Goal: Task Accomplishment & Management: Complete application form

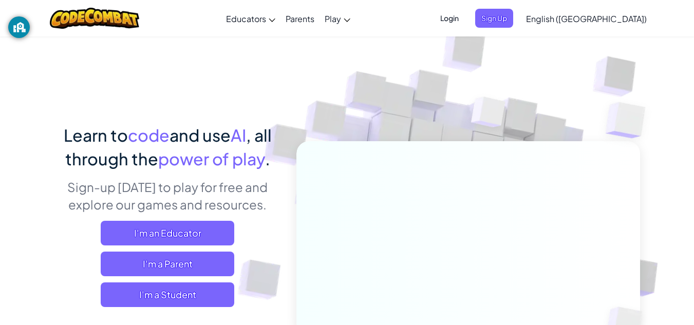
click at [465, 19] on span "Login" at bounding box center [449, 18] width 31 height 19
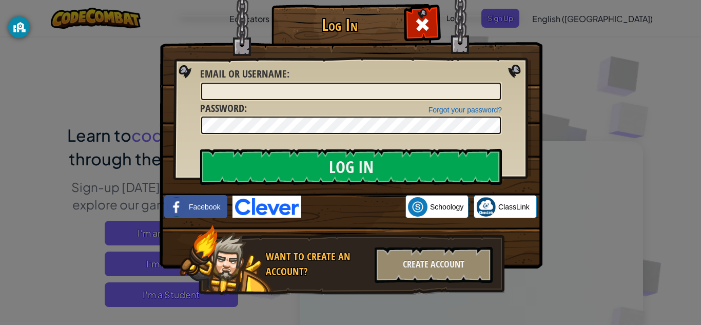
click at [611, 144] on div "Log In Unknown Error Email or Username : Forgot your password? Password : Log I…" at bounding box center [350, 162] width 701 height 325
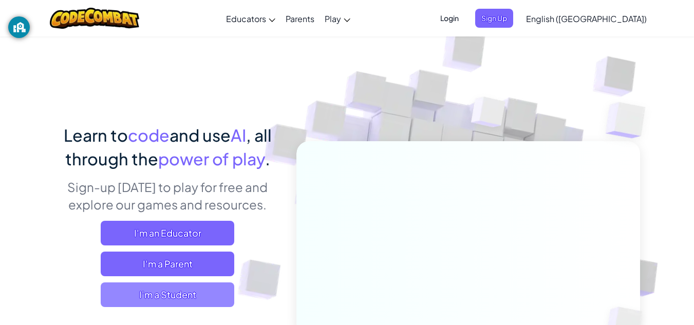
click at [178, 295] on span "I'm a Student" at bounding box center [167, 294] width 133 height 25
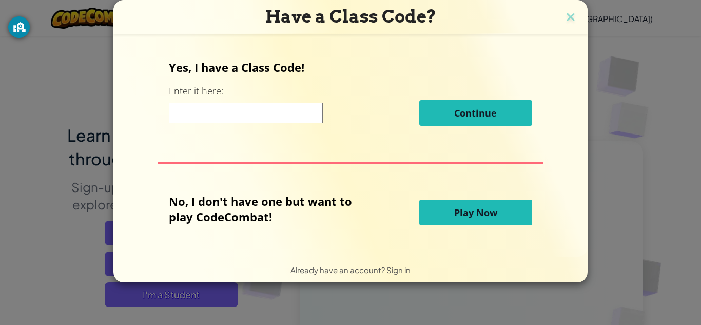
click at [248, 111] on input at bounding box center [246, 113] width 154 height 21
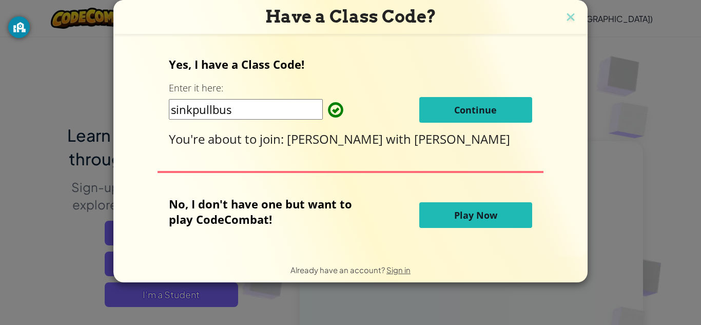
type input "sinkpullbus"
click at [473, 121] on button "Continue" at bounding box center [475, 110] width 113 height 26
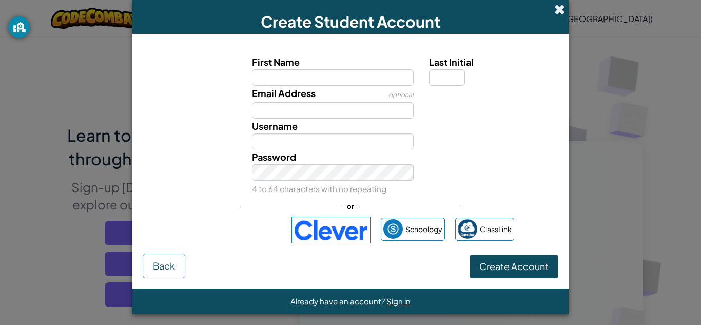
click at [555, 11] on span at bounding box center [560, 9] width 11 height 11
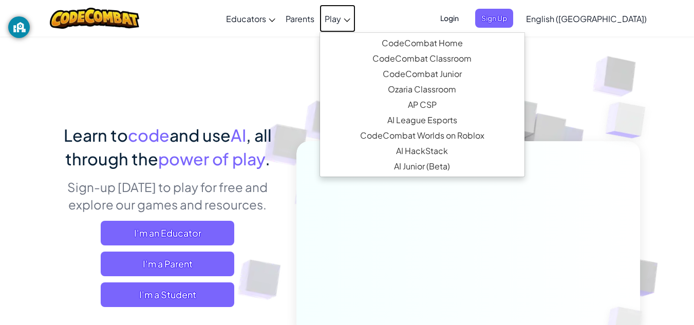
click at [355, 16] on link "Play" at bounding box center [337, 19] width 36 height 28
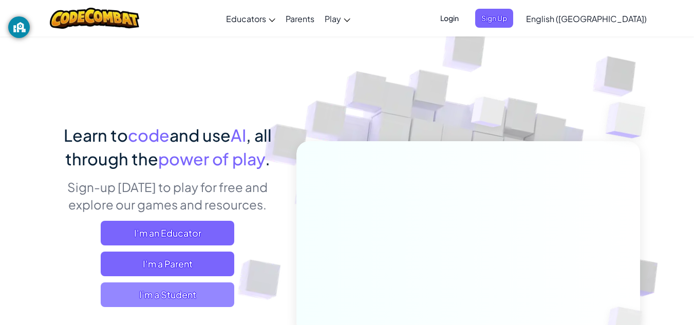
click at [175, 294] on span "I'm a Student" at bounding box center [167, 294] width 133 height 25
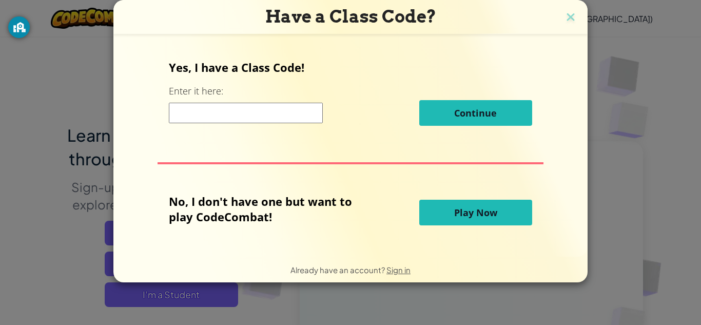
click at [247, 118] on input at bounding box center [246, 113] width 154 height 21
type input "sinkpullbus"
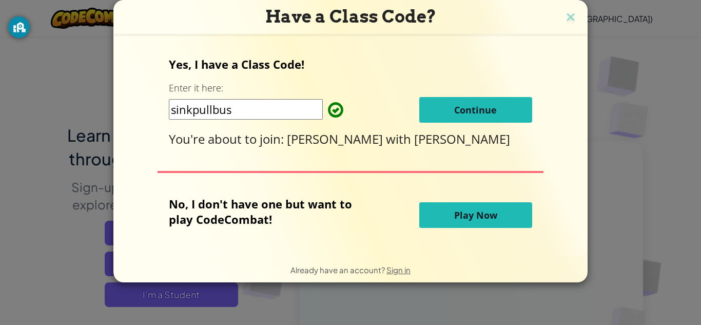
click at [481, 123] on button "Continue" at bounding box center [475, 110] width 113 height 26
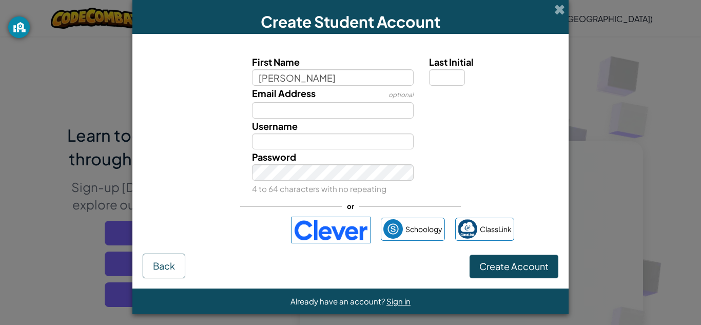
type input "[PERSON_NAME]"
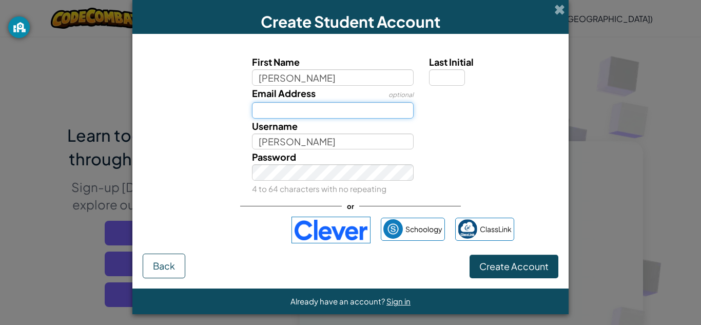
click at [319, 108] on input "Email Address" at bounding box center [333, 110] width 162 height 16
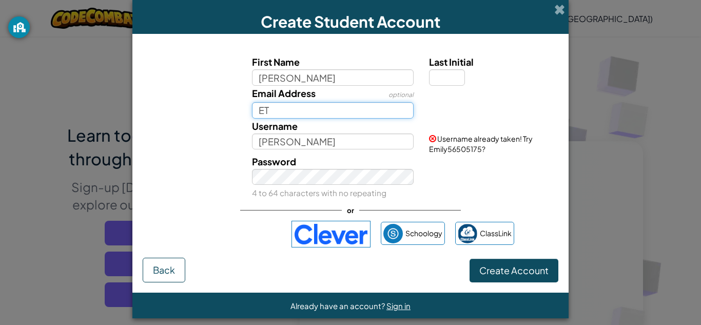
type input "ET"
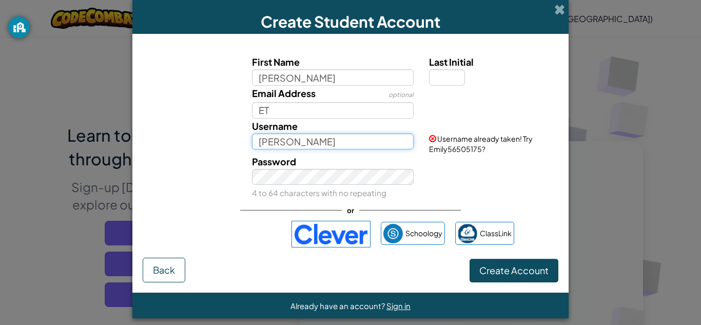
click at [321, 147] on input "[PERSON_NAME]" at bounding box center [333, 141] width 162 height 16
type input "E"
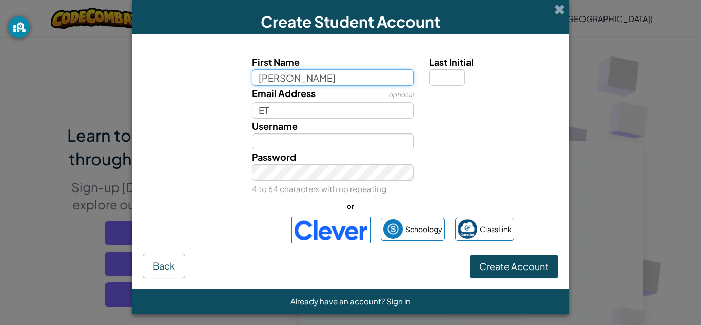
drag, startPoint x: 331, startPoint y: 81, endPoint x: 226, endPoint y: 78, distance: 104.8
click at [226, 78] on div "First Name [PERSON_NAME] Last Initial" at bounding box center [351, 69] width 426 height 31
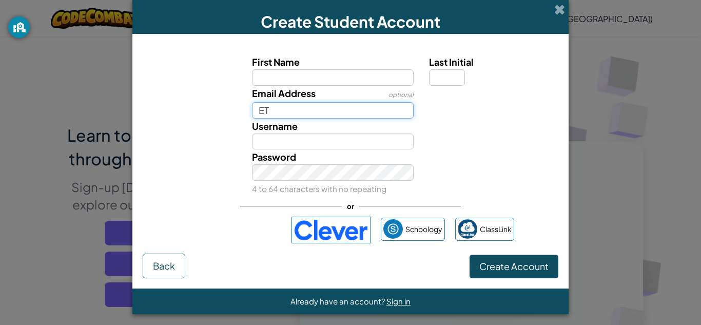
click at [291, 112] on input "ET" at bounding box center [333, 110] width 162 height 16
type input "E"
click at [301, 164] on div "Password 4 to 64 characters with no repeating" at bounding box center [333, 172] width 178 height 47
click at [559, 159] on div "Password 4 to 64 characters with no repeating" at bounding box center [351, 172] width 426 height 47
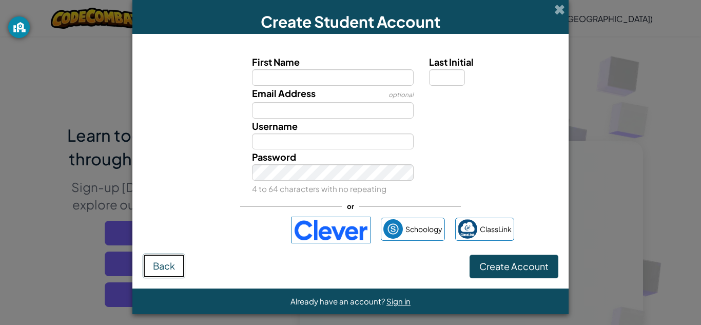
click at [157, 273] on button "Back" at bounding box center [164, 266] width 43 height 25
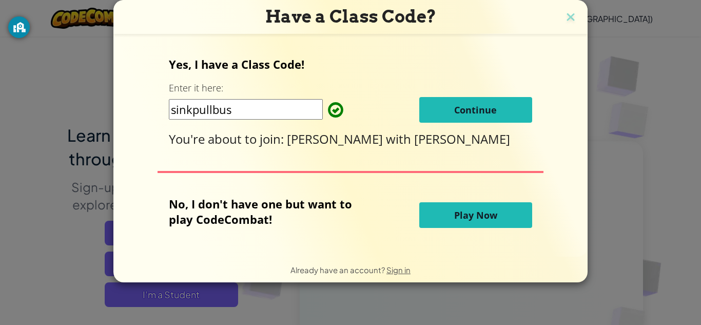
click at [435, 103] on button "Continue" at bounding box center [475, 110] width 113 height 26
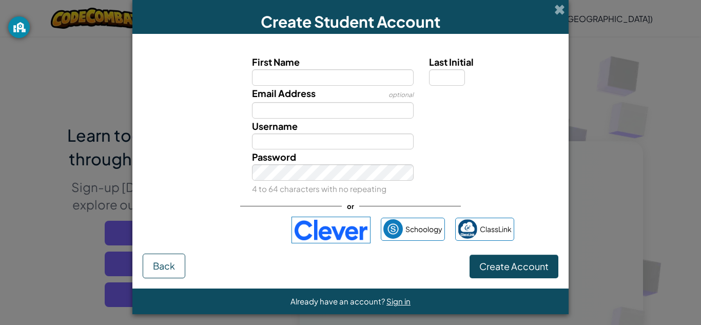
click at [290, 82] on input "First Name" at bounding box center [333, 77] width 162 height 16
click at [297, 106] on input "Email Address" at bounding box center [333, 110] width 162 height 16
click at [333, 79] on input "First Name" at bounding box center [333, 77] width 162 height 16
type input "[PERSON_NAME]"
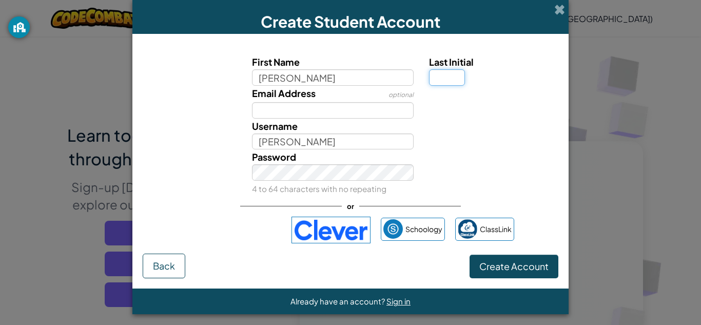
click at [449, 82] on input "Last Initial" at bounding box center [447, 77] width 36 height 16
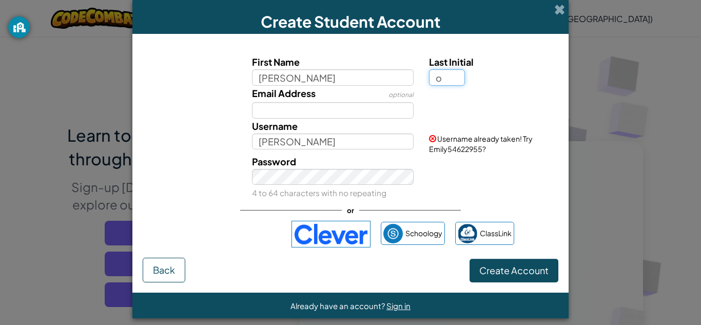
type input "o"
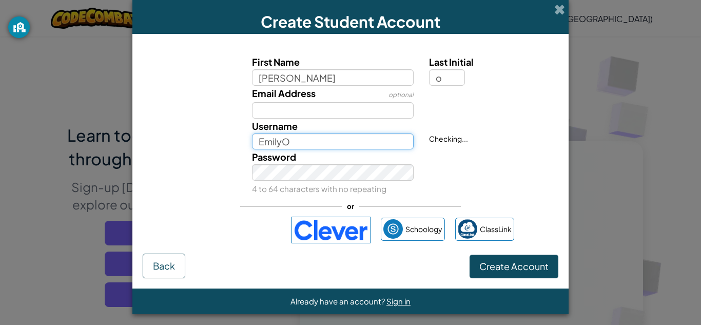
click at [326, 146] on input "EmilyO" at bounding box center [333, 141] width 162 height 16
click at [516, 182] on div "Password 4 to 64 characters with no repeating" at bounding box center [351, 172] width 426 height 47
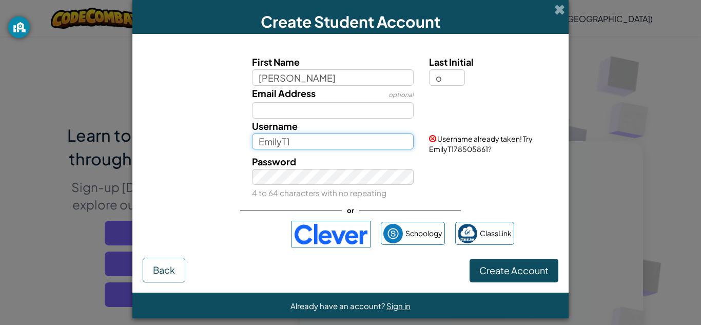
click at [310, 145] on input "EmilyT1" at bounding box center [333, 141] width 162 height 16
type input "EmilyT11189"
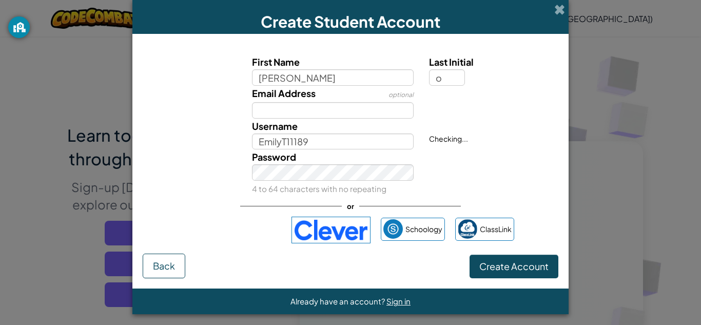
click at [478, 159] on div "Password 4 to 64 characters with no repeating" at bounding box center [351, 172] width 426 height 47
click at [470, 255] on button "Create Account" at bounding box center [514, 267] width 89 height 24
click at [471, 179] on div "Invalid Password 4 to 64 characters with no repeating" at bounding box center [351, 172] width 426 height 47
click at [523, 191] on div "Invalid Password 4 to 64 characters with no repeating" at bounding box center [351, 172] width 426 height 47
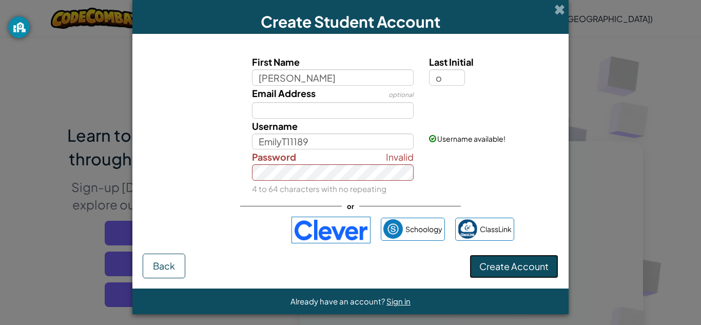
click at [518, 266] on span "Create Account" at bounding box center [514, 266] width 69 height 12
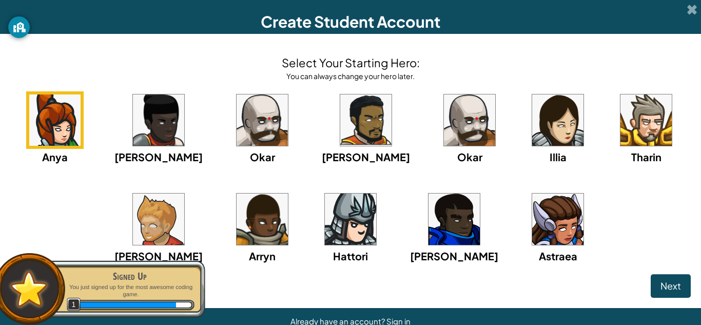
click at [81, 126] on img at bounding box center [54, 119] width 51 height 51
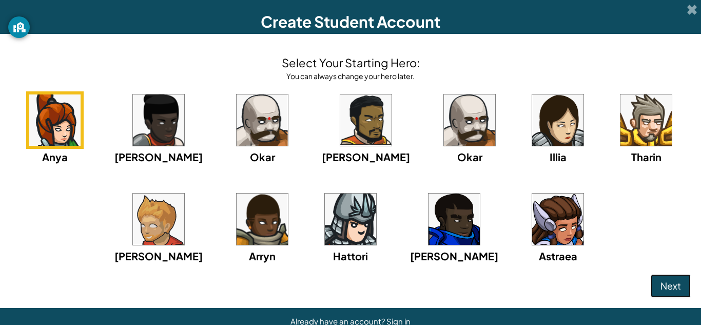
click at [665, 280] on span "Next" at bounding box center [671, 286] width 21 height 12
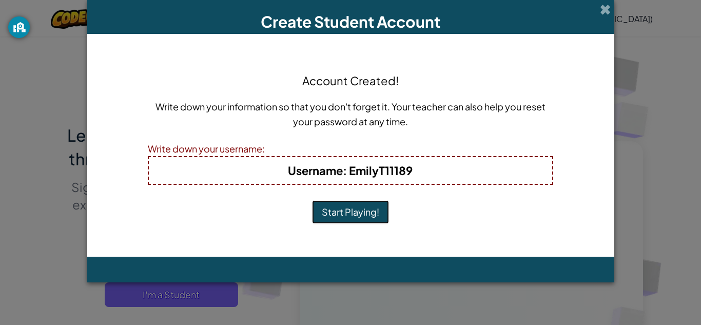
click at [347, 208] on button "Start Playing!" at bounding box center [350, 212] width 77 height 24
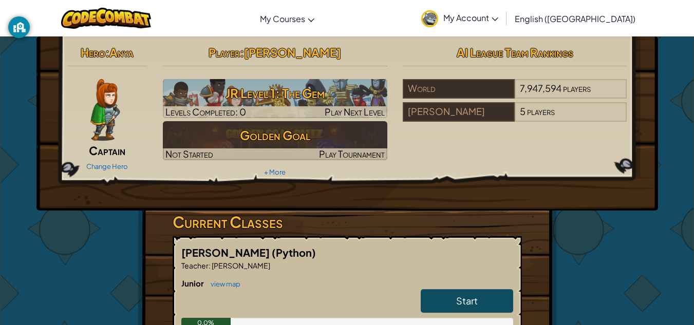
click at [481, 311] on link "Start" at bounding box center [467, 301] width 92 height 24
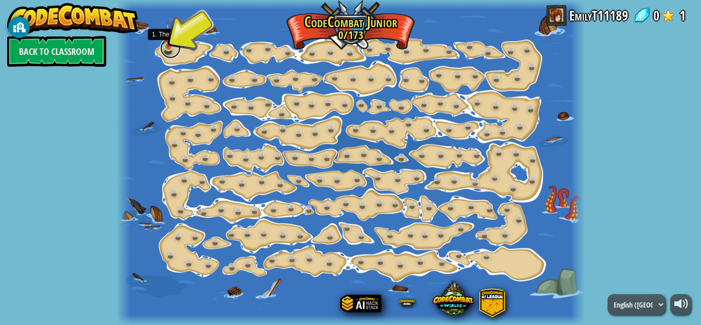
click at [167, 47] on link at bounding box center [170, 48] width 21 height 21
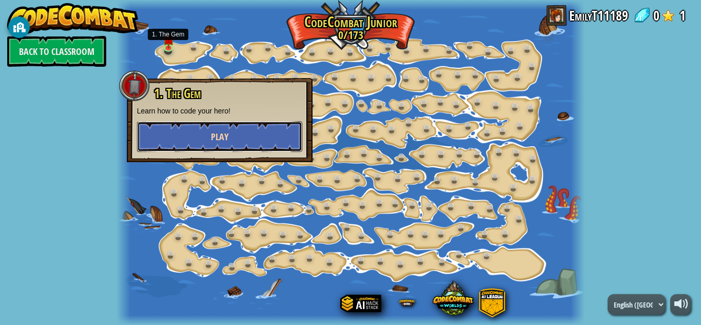
click at [238, 140] on button "Play" at bounding box center [219, 136] width 165 height 31
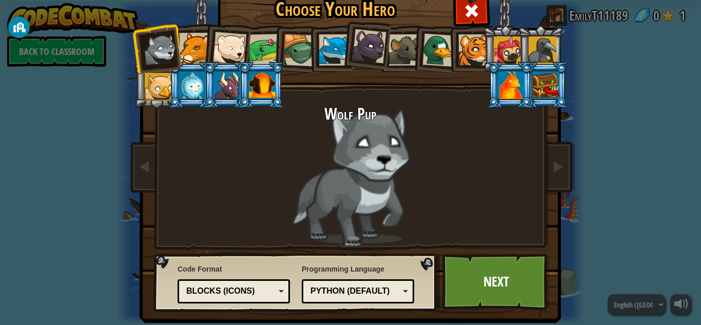
click at [271, 291] on div "Blocks (Icons)" at bounding box center [230, 291] width 89 height 12
click at [480, 178] on div "Wolf Pup" at bounding box center [350, 175] width 385 height 141
click at [398, 294] on div "Python (Default)" at bounding box center [358, 291] width 99 height 16
click at [251, 214] on div "Wolf Pup" at bounding box center [350, 175] width 385 height 141
click at [472, 271] on link "Next" at bounding box center [496, 282] width 107 height 56
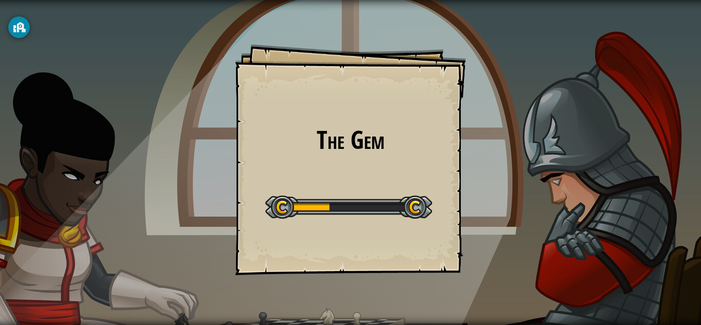
click at [421, 206] on div at bounding box center [348, 207] width 167 height 23
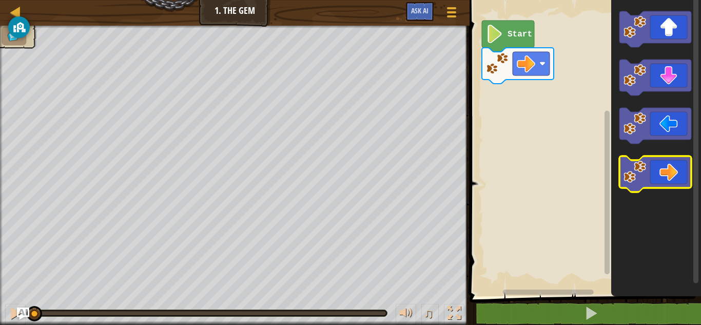
click at [657, 171] on icon "Blockly Workspace" at bounding box center [656, 174] width 72 height 36
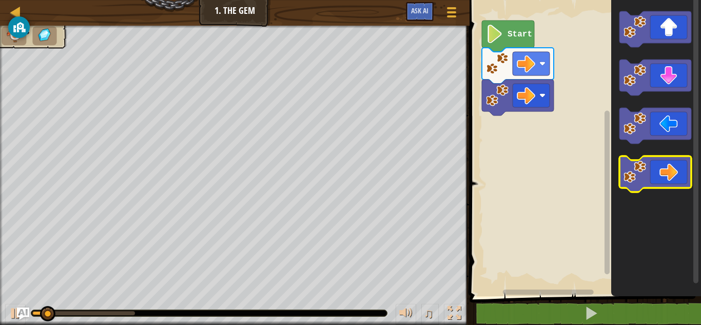
click at [668, 174] on icon "Blockly Workspace" at bounding box center [656, 174] width 72 height 36
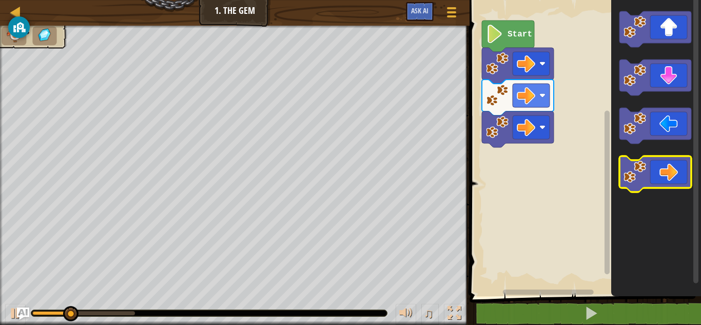
click at [668, 174] on icon "Blockly Workspace" at bounding box center [656, 174] width 72 height 36
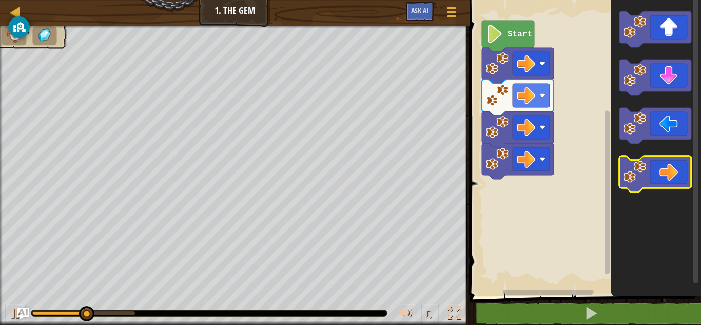
click at [668, 174] on icon "Blockly Workspace" at bounding box center [656, 174] width 72 height 36
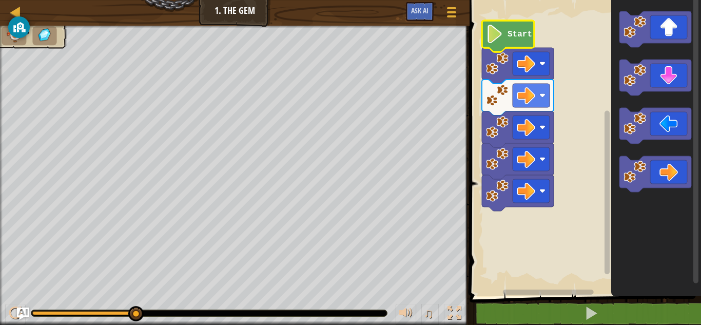
click at [513, 37] on text "Start" at bounding box center [520, 34] width 25 height 9
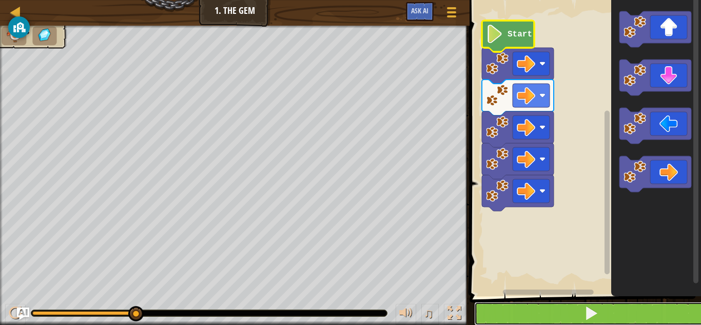
click at [601, 310] on button at bounding box center [591, 314] width 235 height 24
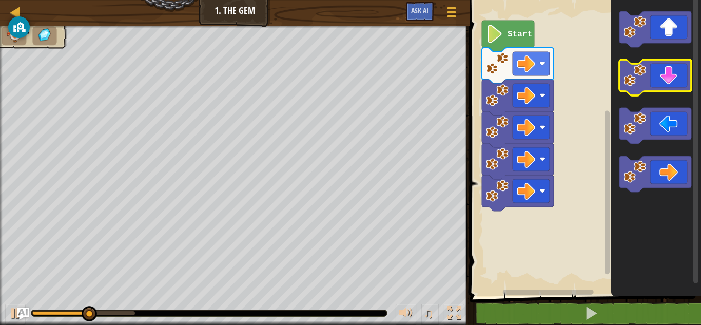
click at [655, 80] on icon "Blockly Workspace" at bounding box center [656, 78] width 72 height 36
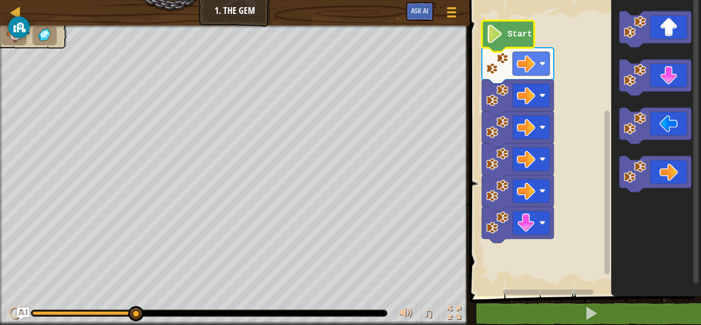
click at [501, 34] on image "Blockly Workspace" at bounding box center [494, 34] width 17 height 18
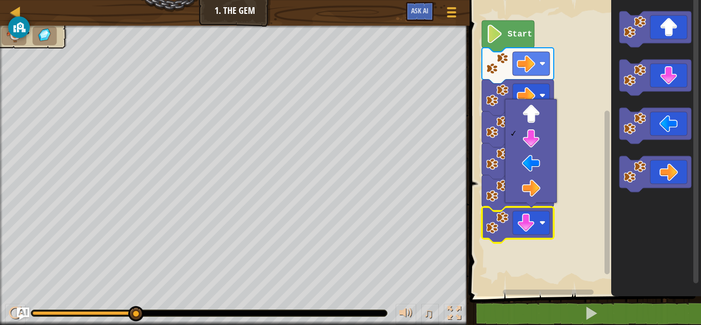
click at [586, 118] on rect "Blockly Workspace" at bounding box center [584, 145] width 235 height 301
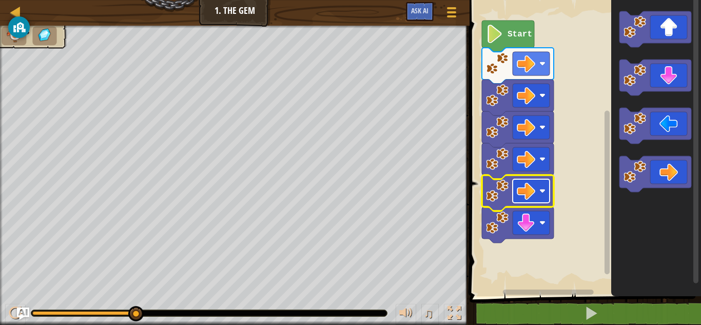
click at [542, 190] on image "Blockly Workspace" at bounding box center [543, 191] width 6 height 6
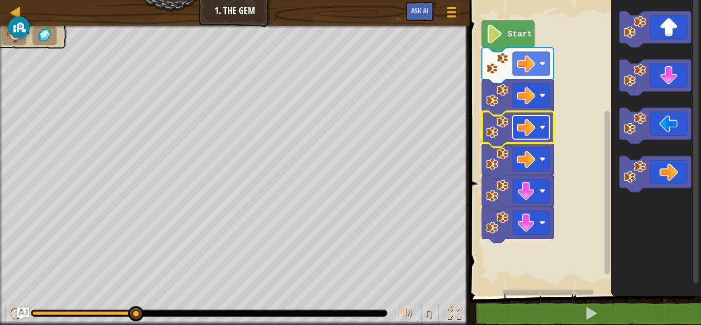
click at [537, 130] on rect "Blockly Workspace" at bounding box center [531, 128] width 37 height 24
click at [532, 127] on image "Blockly Workspace" at bounding box center [526, 127] width 18 height 18
click at [563, 190] on rect "Blockly Workspace" at bounding box center [584, 145] width 235 height 301
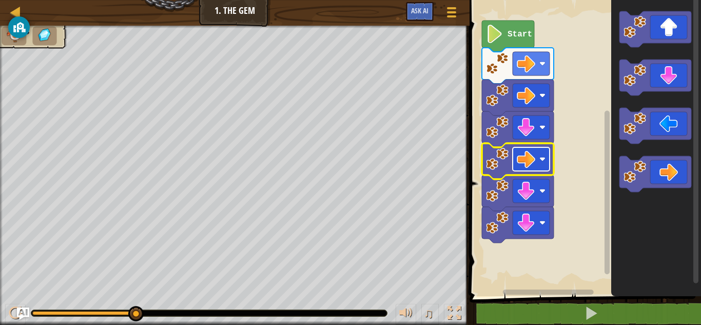
click at [537, 161] on rect "Blockly Workspace" at bounding box center [531, 159] width 37 height 24
click at [49, 31] on img at bounding box center [44, 35] width 17 height 15
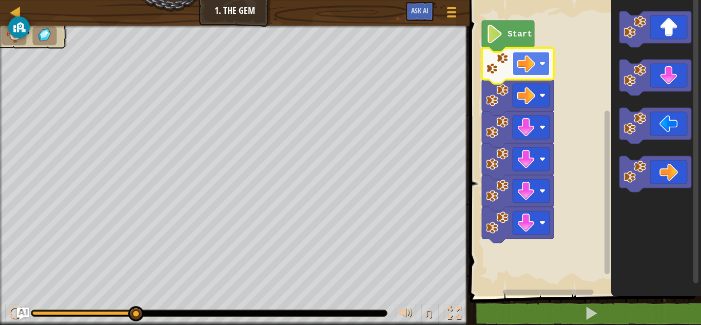
click at [525, 60] on image "Blockly Workspace" at bounding box center [526, 63] width 18 height 18
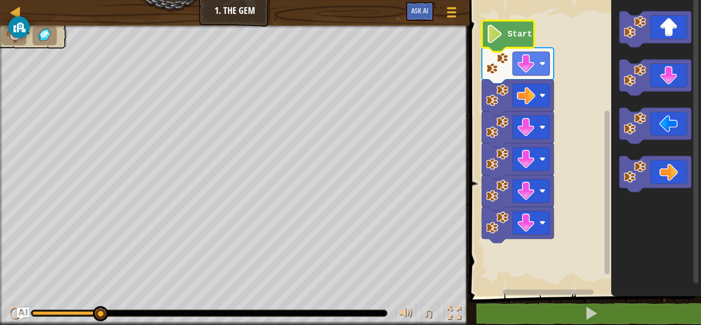
click at [506, 40] on icon "Blockly Workspace" at bounding box center [508, 36] width 52 height 31
click at [502, 40] on image "Blockly Workspace" at bounding box center [494, 34] width 17 height 18
click at [522, 37] on text "Start" at bounding box center [520, 34] width 25 height 9
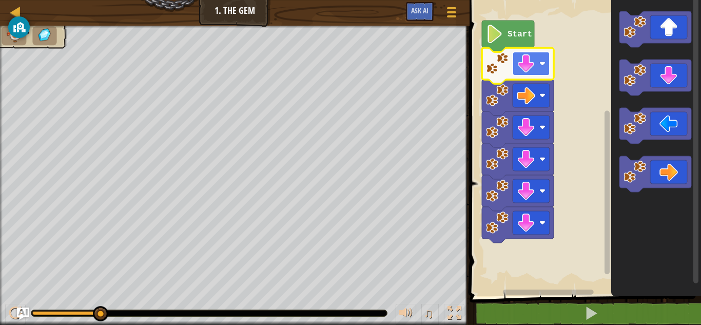
click at [514, 67] on rect "Blockly Workspace" at bounding box center [531, 64] width 37 height 24
click at [499, 69] on image "Blockly Workspace" at bounding box center [497, 63] width 23 height 23
click at [608, 139] on rect "Blockly Workspace" at bounding box center [607, 192] width 5 height 164
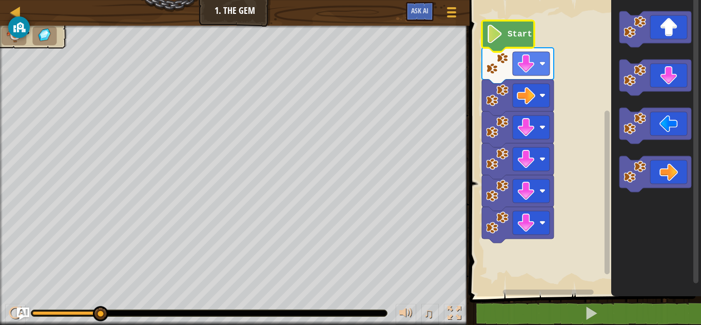
click at [492, 39] on image "Blockly Workspace" at bounding box center [494, 34] width 17 height 18
click at [494, 94] on image "Blockly Workspace" at bounding box center [497, 95] width 23 height 23
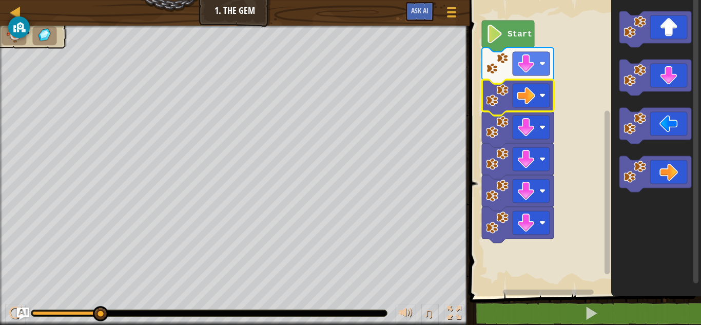
click at [497, 70] on image "Blockly Workspace" at bounding box center [497, 63] width 23 height 23
click at [498, 63] on image "Blockly Workspace" at bounding box center [497, 63] width 23 height 23
click at [506, 37] on icon "Blockly Workspace" at bounding box center [508, 36] width 52 height 31
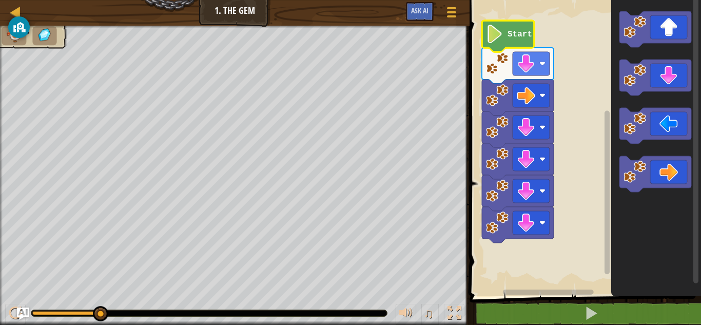
click at [506, 37] on icon "Blockly Workspace" at bounding box center [508, 36] width 52 height 31
click at [34, 40] on li at bounding box center [44, 35] width 25 height 19
click at [39, 45] on div at bounding box center [27, 33] width 79 height 29
click at [498, 33] on image "Blockly Workspace" at bounding box center [494, 34] width 17 height 18
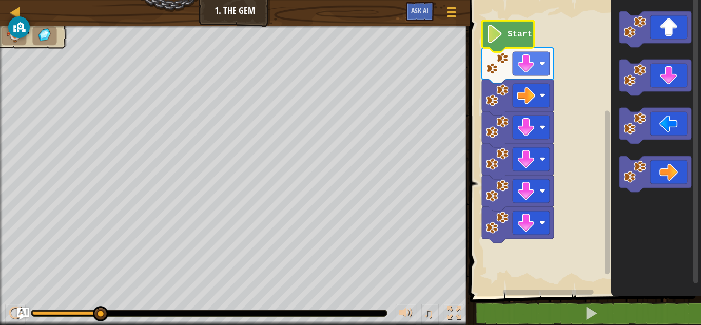
click at [498, 36] on image "Blockly Workspace" at bounding box center [494, 34] width 17 height 18
click at [529, 49] on icon "Blockly Workspace" at bounding box center [518, 66] width 72 height 36
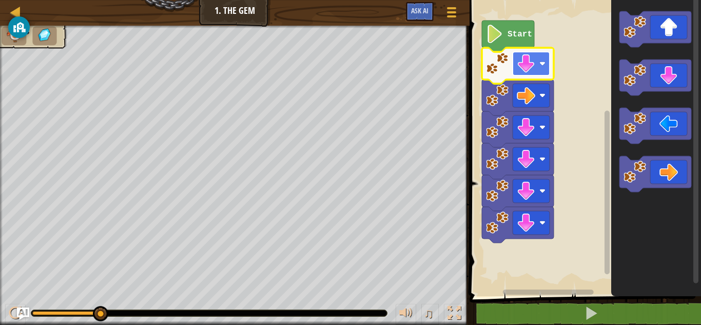
click at [530, 69] on image "Blockly Workspace" at bounding box center [526, 63] width 18 height 18
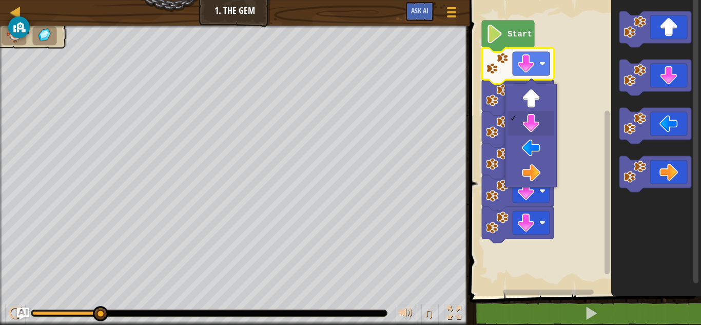
click at [498, 66] on image "Blockly Workspace" at bounding box center [497, 63] width 23 height 23
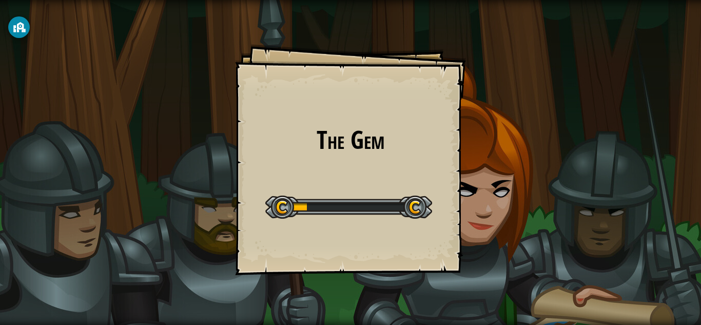
click at [424, 208] on div at bounding box center [348, 207] width 167 height 23
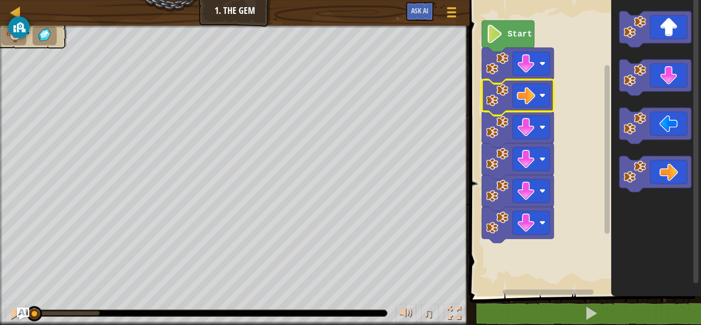
click at [496, 105] on image "Blockly Workspace" at bounding box center [497, 95] width 23 height 23
click at [480, 113] on rect "Blockly Workspace" at bounding box center [584, 145] width 235 height 301
click at [494, 89] on image "Blockly Workspace" at bounding box center [497, 95] width 23 height 23
click at [497, 101] on image "Blockly Workspace" at bounding box center [497, 95] width 23 height 23
click at [522, 107] on rect "Blockly Workspace" at bounding box center [531, 96] width 37 height 24
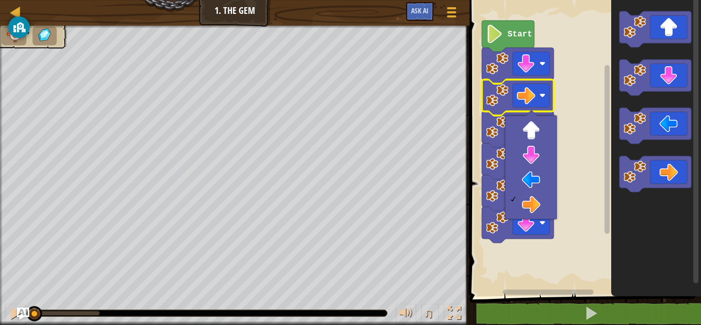
click at [560, 252] on rect "Blockly Workspace" at bounding box center [584, 145] width 235 height 301
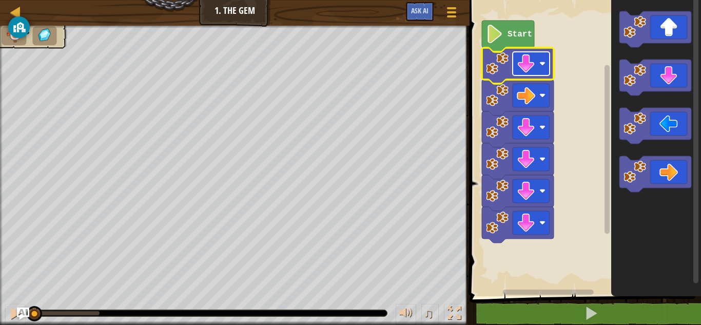
click at [538, 59] on rect "Blockly Workspace" at bounding box center [531, 64] width 37 height 24
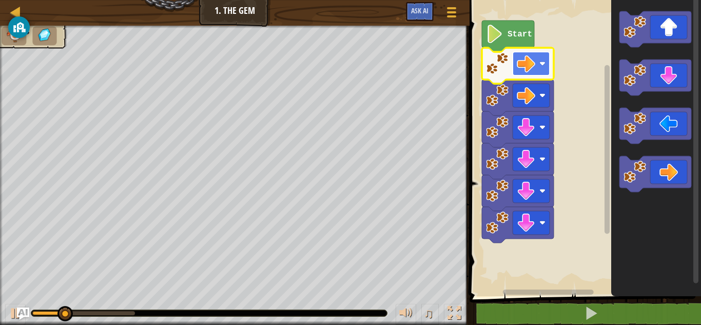
click at [537, 64] on rect "Blockly Workspace" at bounding box center [531, 64] width 37 height 24
click at [531, 60] on image "Blockly Workspace" at bounding box center [526, 63] width 18 height 18
click at [528, 67] on image "Blockly Workspace" at bounding box center [526, 63] width 18 height 18
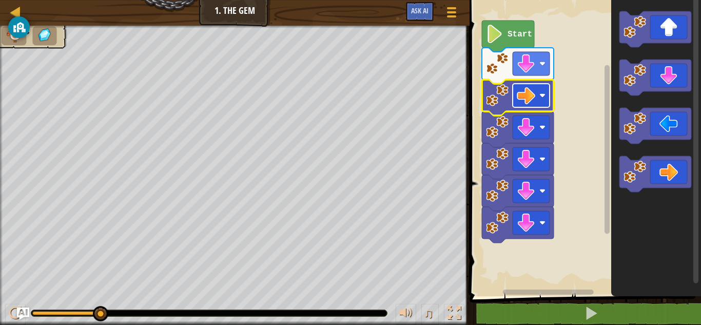
click at [525, 90] on image "Blockly Workspace" at bounding box center [526, 95] width 18 height 18
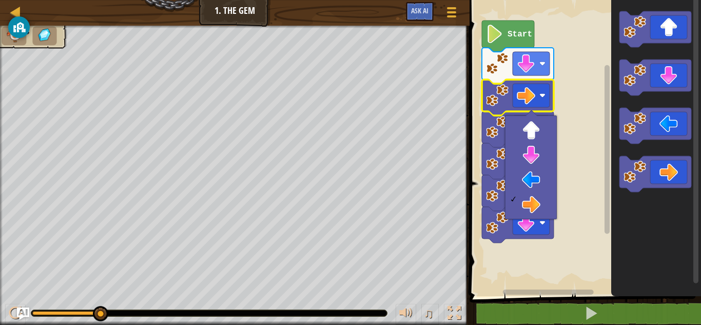
click at [574, 150] on rect "Blockly Workspace" at bounding box center [584, 145] width 235 height 301
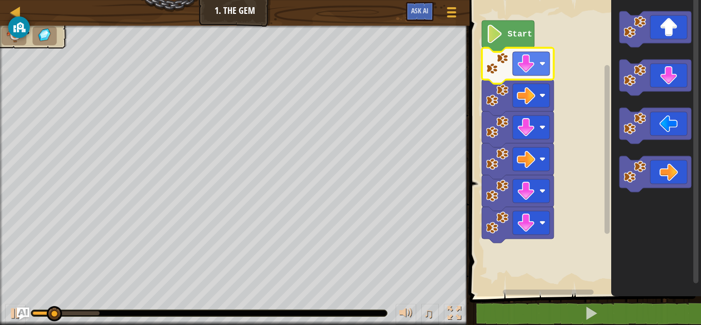
click at [491, 63] on image "Blockly Workspace" at bounding box center [497, 63] width 23 height 23
click at [539, 63] on rect "Blockly Workspace" at bounding box center [531, 64] width 37 height 24
click at [538, 69] on rect "Blockly Workspace" at bounding box center [531, 64] width 37 height 24
click at [527, 64] on image "Blockly Workspace" at bounding box center [526, 63] width 18 height 18
click at [587, 111] on rect "Blockly Workspace" at bounding box center [584, 145] width 235 height 301
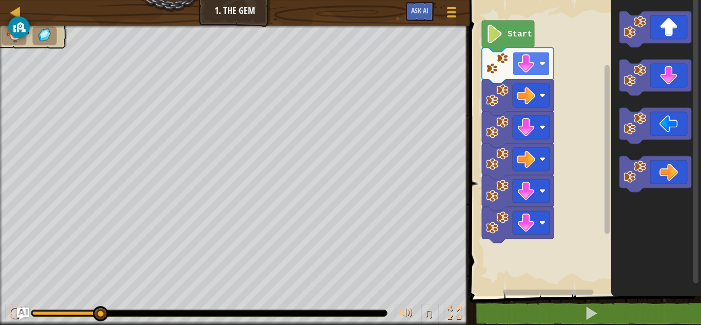
click at [527, 65] on image "Blockly Workspace" at bounding box center [526, 63] width 18 height 18
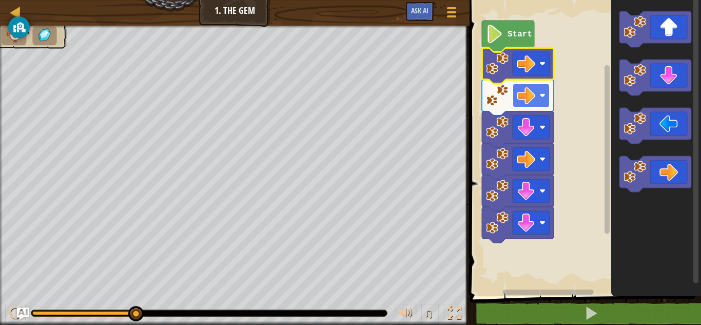
click at [545, 89] on rect "Blockly Workspace" at bounding box center [531, 96] width 37 height 24
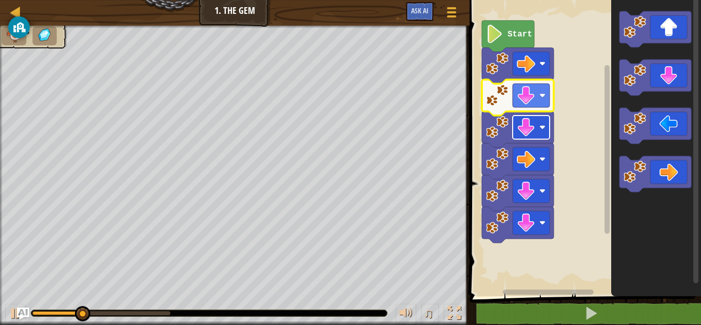
click at [526, 139] on rect "Blockly Workspace" at bounding box center [531, 128] width 37 height 24
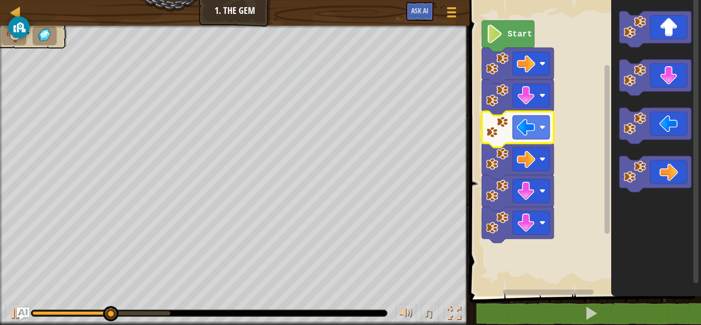
click at [527, 113] on icon "Blockly Workspace" at bounding box center [518, 129] width 72 height 36
click at [527, 129] on image "Blockly Workspace" at bounding box center [526, 127] width 18 height 18
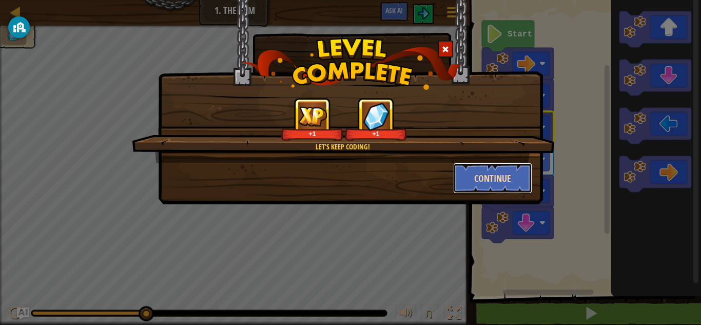
click at [486, 187] on button "Continue" at bounding box center [493, 178] width 80 height 31
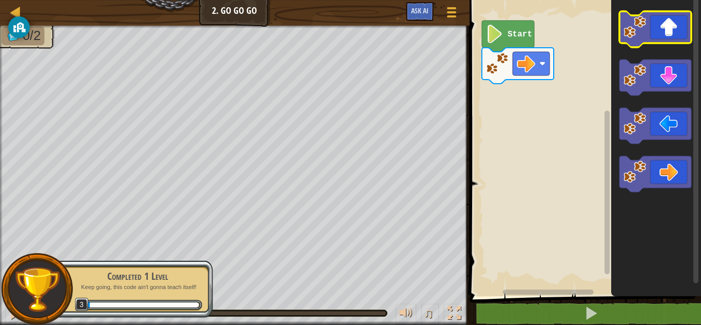
click at [668, 34] on icon "Blockly Workspace" at bounding box center [656, 29] width 72 height 36
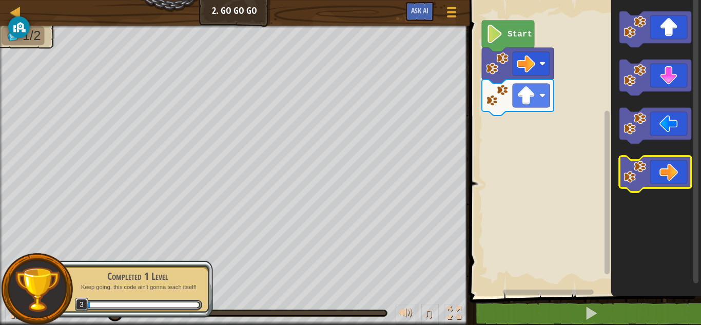
click at [674, 172] on icon "Blockly Workspace" at bounding box center [656, 174] width 72 height 36
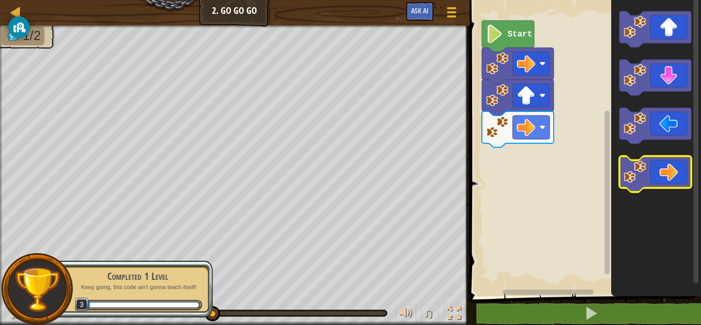
click at [671, 181] on icon "Blockly Workspace" at bounding box center [656, 174] width 72 height 36
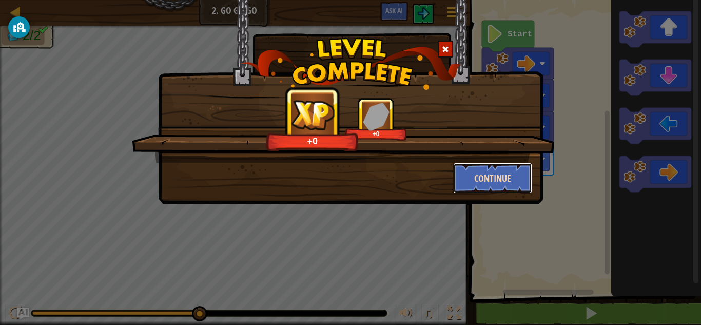
click at [510, 177] on button "Continue" at bounding box center [493, 178] width 80 height 31
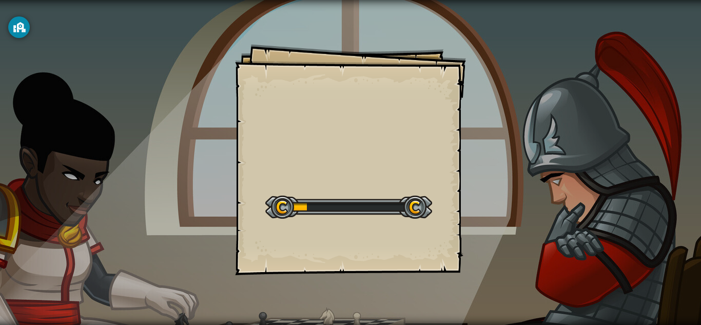
click at [415, 206] on div at bounding box center [348, 207] width 167 height 23
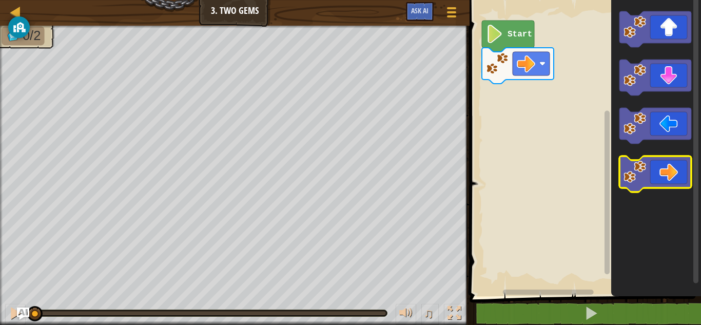
click at [666, 182] on icon "Blockly Workspace" at bounding box center [656, 174] width 72 height 36
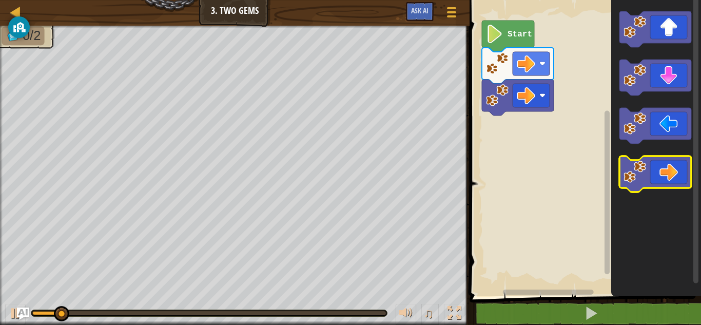
click at [666, 182] on icon "Blockly Workspace" at bounding box center [656, 174] width 72 height 36
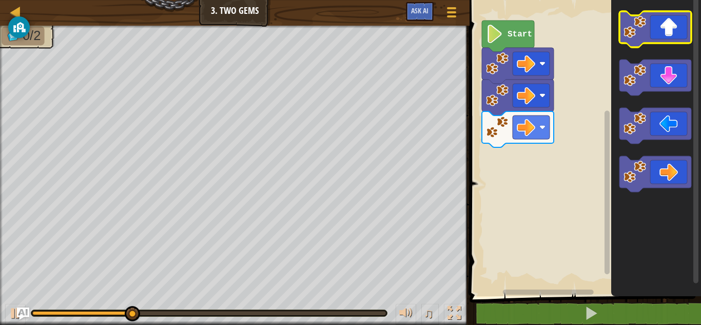
click at [670, 30] on icon "Blockly Workspace" at bounding box center [656, 29] width 72 height 36
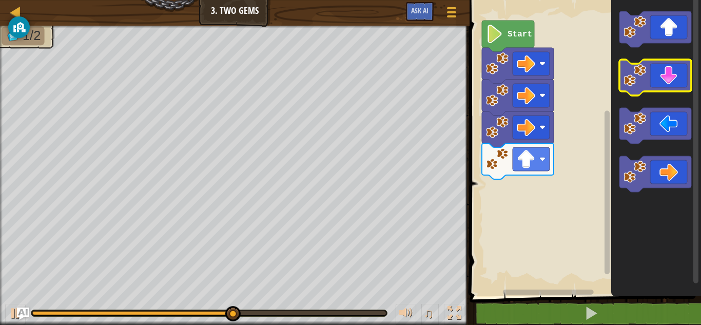
click at [679, 87] on icon "Blockly Workspace" at bounding box center [656, 78] width 72 height 36
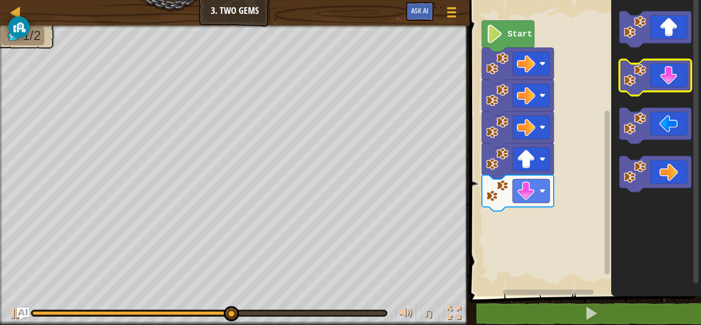
click at [679, 87] on icon "Blockly Workspace" at bounding box center [656, 78] width 72 height 36
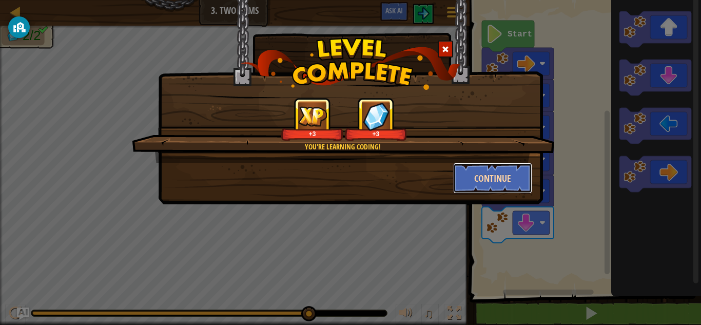
click at [519, 176] on button "Continue" at bounding box center [493, 178] width 80 height 31
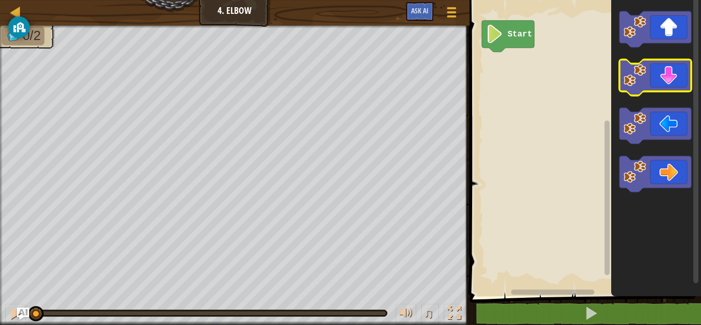
click at [667, 82] on icon "Blockly Workspace" at bounding box center [656, 78] width 72 height 36
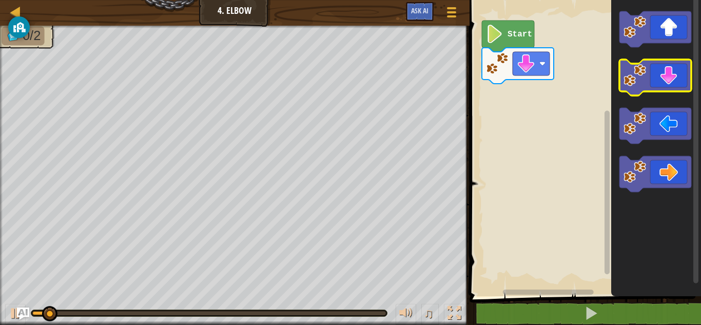
click at [666, 82] on icon "Blockly Workspace" at bounding box center [656, 78] width 72 height 36
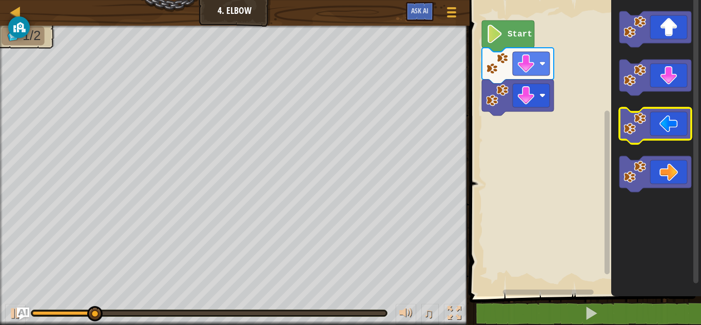
click at [658, 132] on icon "Blockly Workspace" at bounding box center [656, 126] width 72 height 36
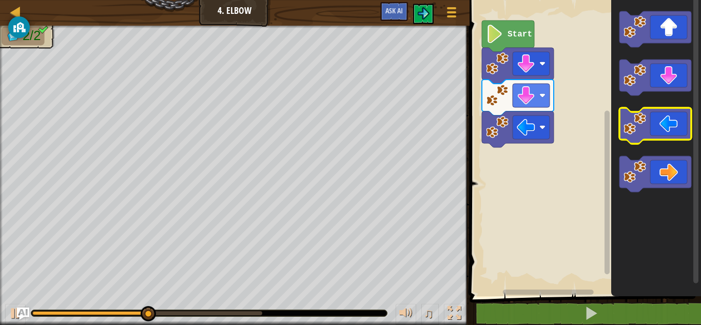
click at [658, 132] on icon "Blockly Workspace" at bounding box center [656, 126] width 72 height 36
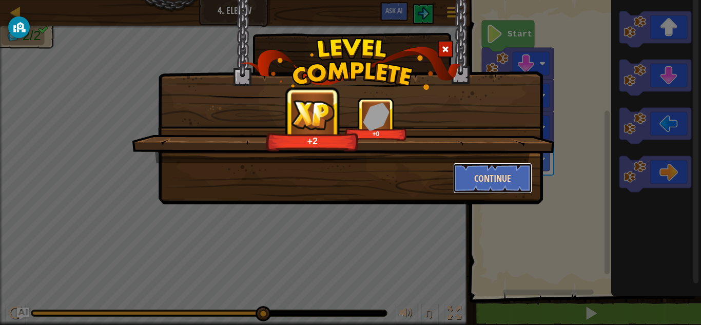
click at [494, 177] on button "Continue" at bounding box center [493, 178] width 80 height 31
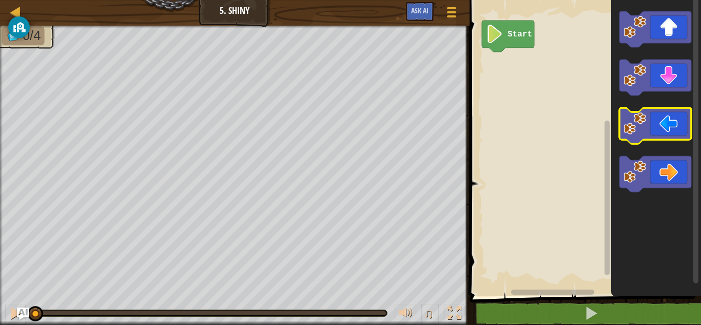
click at [665, 135] on icon "Blockly Workspace" at bounding box center [656, 126] width 72 height 36
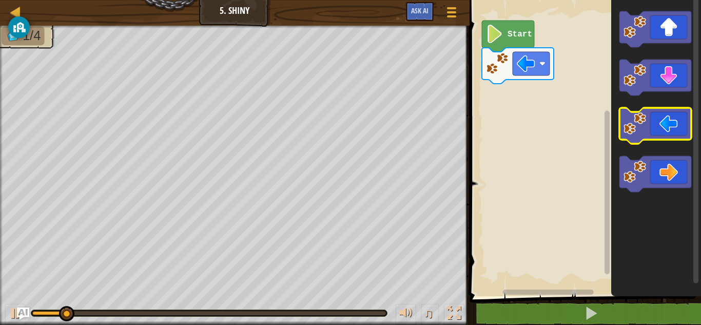
click at [663, 135] on icon "Blockly Workspace" at bounding box center [656, 126] width 72 height 36
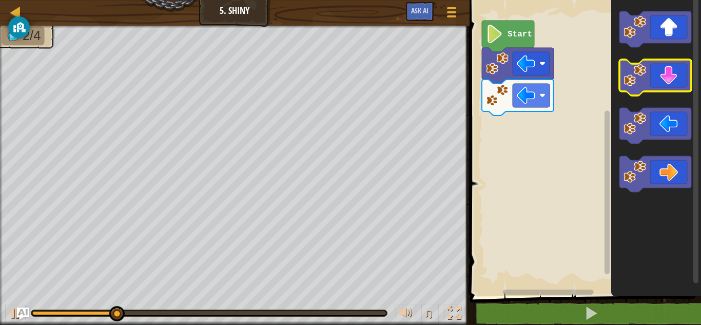
click at [677, 78] on icon "Blockly Workspace" at bounding box center [656, 78] width 72 height 36
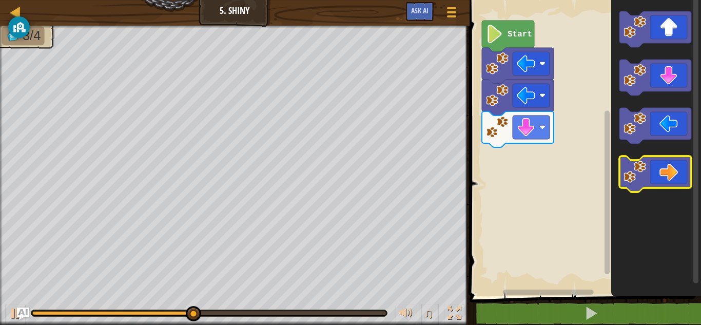
click at [666, 179] on icon "Blockly Workspace" at bounding box center [656, 174] width 72 height 36
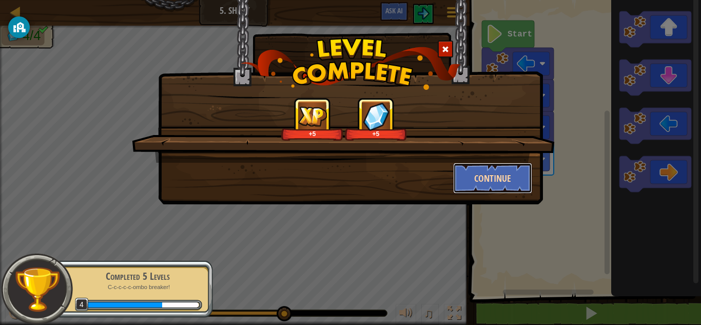
click at [501, 176] on button "Continue" at bounding box center [493, 178] width 80 height 31
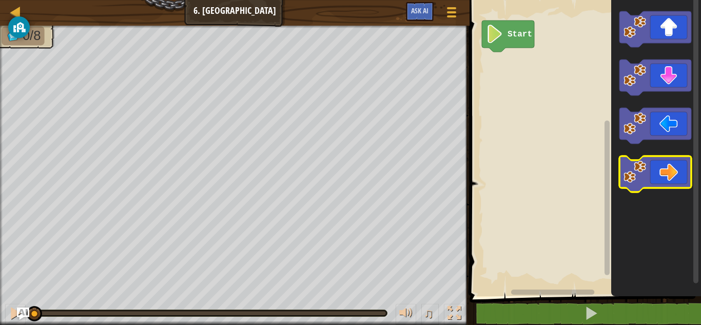
click at [664, 167] on icon "Blockly Workspace" at bounding box center [656, 174] width 72 height 36
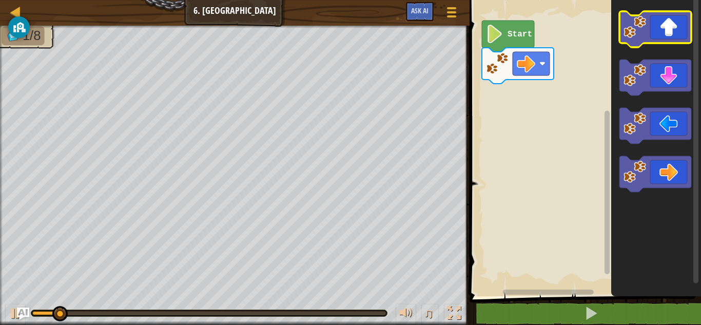
click at [675, 30] on icon "Blockly Workspace" at bounding box center [656, 29] width 72 height 36
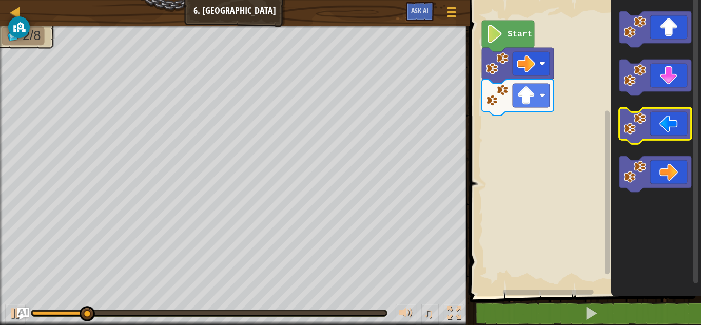
click at [668, 114] on icon "Blockly Workspace" at bounding box center [656, 126] width 72 height 36
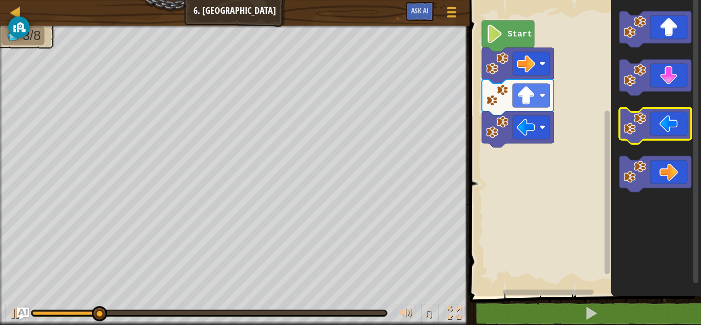
click at [671, 127] on icon "Blockly Workspace" at bounding box center [656, 126] width 72 height 36
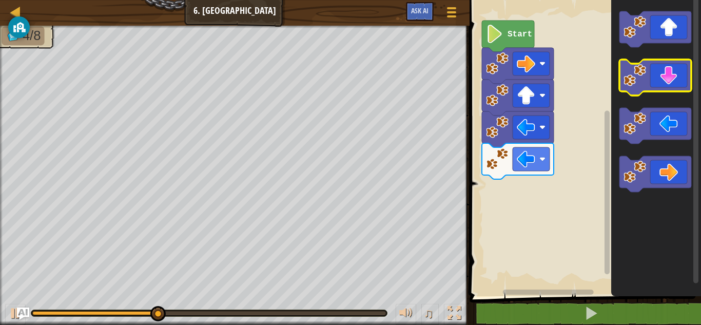
click at [678, 79] on icon "Blockly Workspace" at bounding box center [656, 78] width 72 height 36
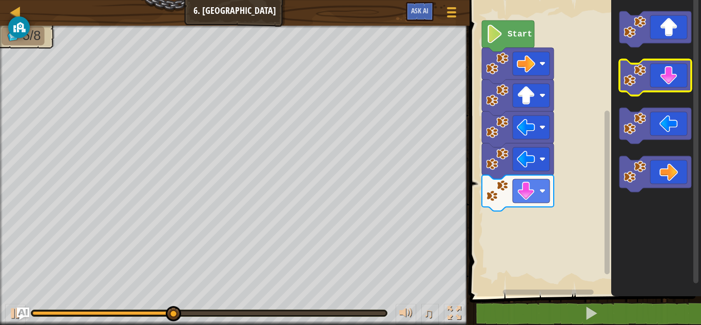
click at [677, 82] on icon "Blockly Workspace" at bounding box center [656, 78] width 72 height 36
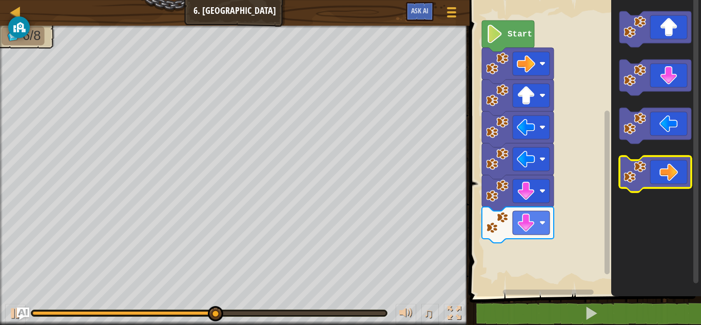
click at [671, 173] on icon "Blockly Workspace" at bounding box center [656, 174] width 72 height 36
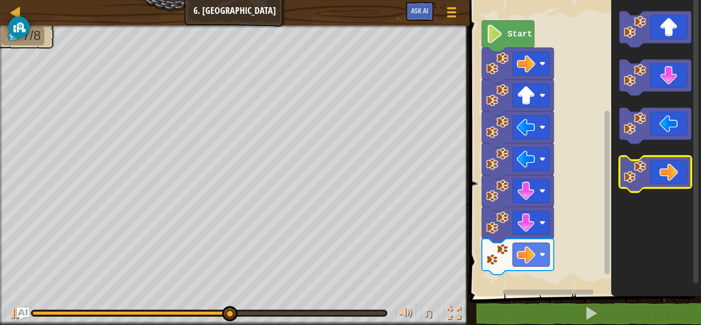
click at [671, 173] on icon "Blockly Workspace" at bounding box center [656, 174] width 72 height 36
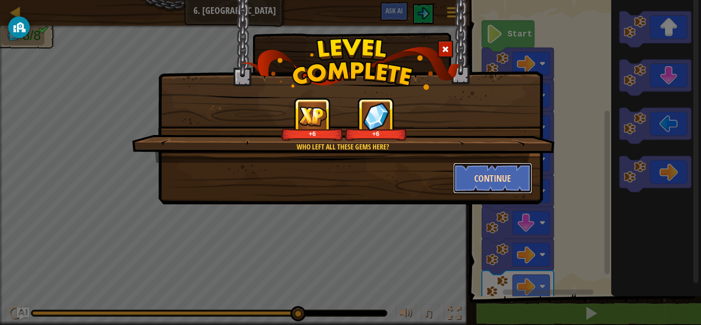
click at [495, 171] on button "Continue" at bounding box center [493, 178] width 80 height 31
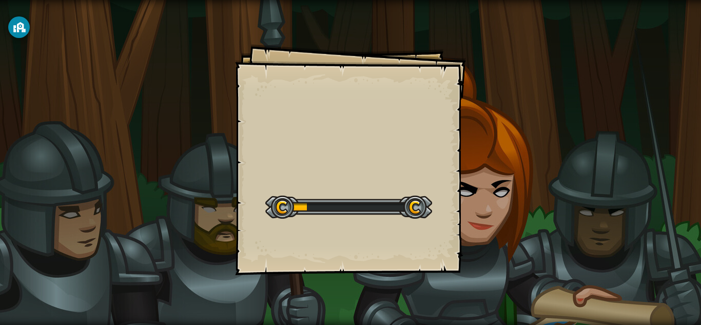
click at [411, 216] on div at bounding box center [348, 207] width 167 height 23
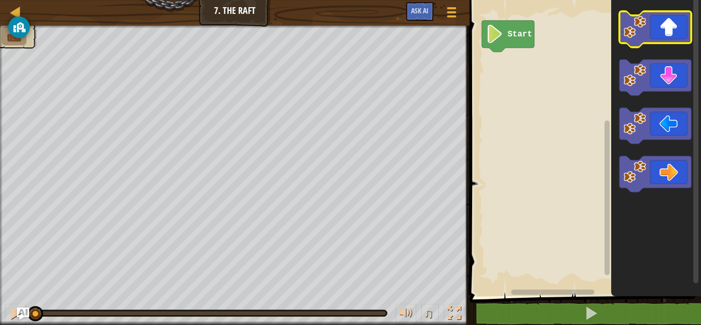
click at [676, 30] on icon "Blockly Workspace" at bounding box center [656, 29] width 72 height 36
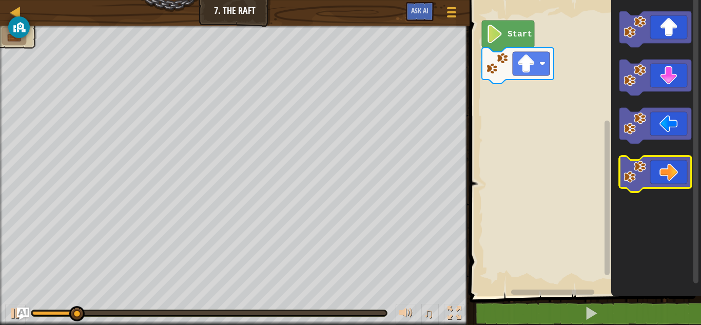
click at [670, 171] on icon "Blockly Workspace" at bounding box center [656, 174] width 72 height 36
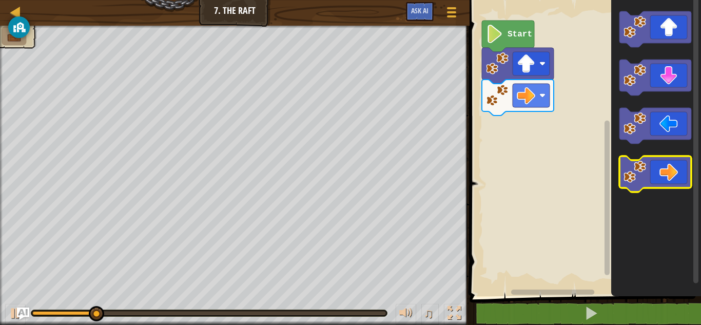
click at [670, 171] on icon "Blockly Workspace" at bounding box center [656, 174] width 72 height 36
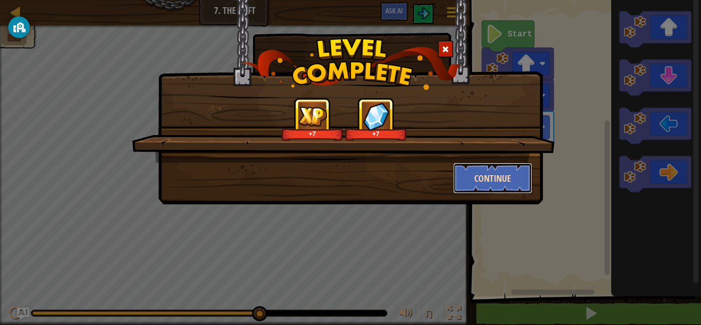
click at [486, 173] on button "Continue" at bounding box center [493, 178] width 80 height 31
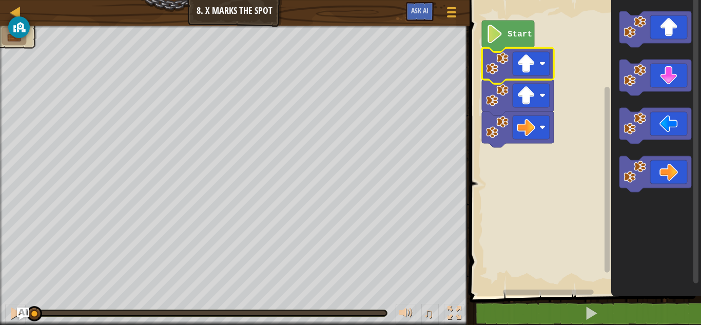
click at [579, 113] on rect "Blockly Workspace" at bounding box center [584, 145] width 235 height 301
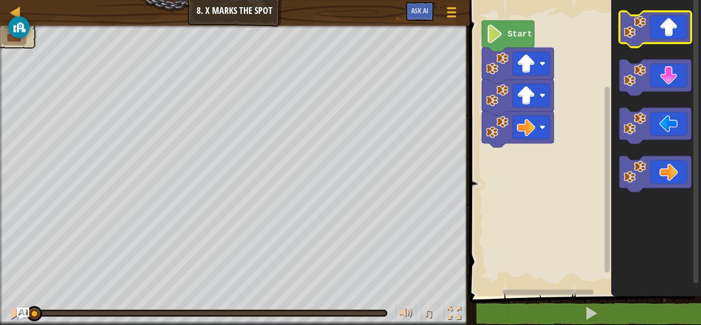
click at [659, 34] on icon "Blockly Workspace" at bounding box center [656, 29] width 72 height 36
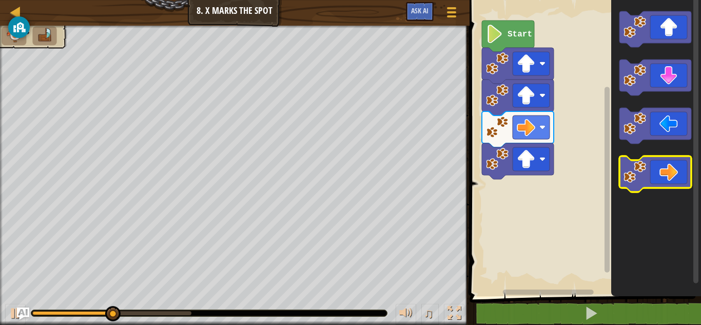
click at [668, 175] on icon "Blockly Workspace" at bounding box center [656, 174] width 72 height 36
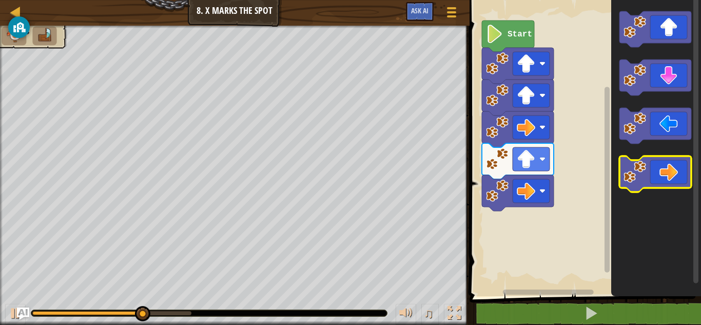
click at [668, 175] on icon "Blockly Workspace" at bounding box center [656, 174] width 72 height 36
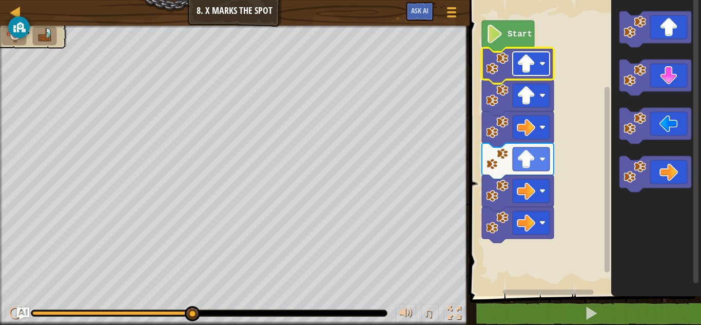
click at [543, 68] on rect "Blockly Workspace" at bounding box center [531, 64] width 37 height 24
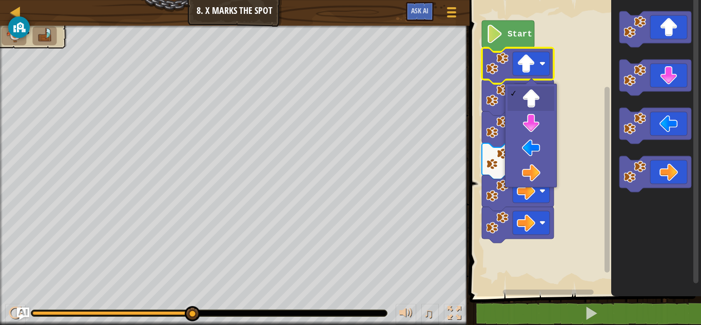
click at [600, 166] on rect "Blockly Workspace" at bounding box center [584, 145] width 235 height 301
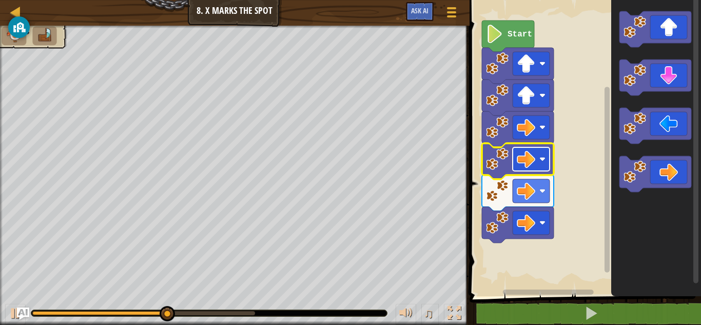
click at [534, 161] on image "Blockly Workspace" at bounding box center [526, 159] width 18 height 18
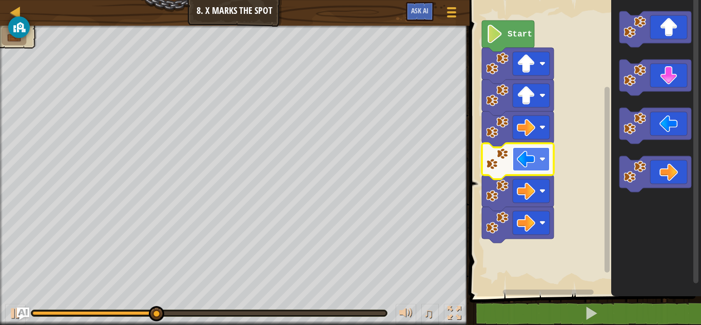
click at [535, 159] on image "Blockly Workspace" at bounding box center [526, 159] width 18 height 18
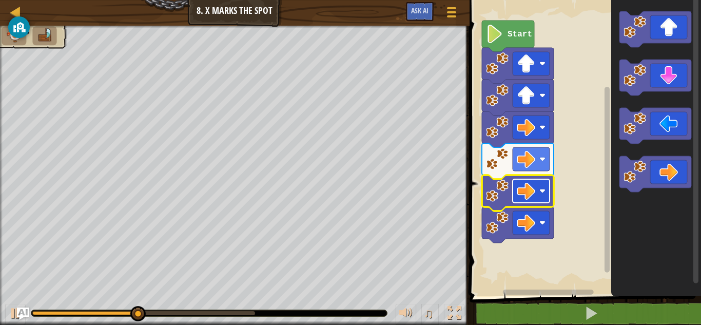
click at [536, 189] on rect "Blockly Workspace" at bounding box center [531, 191] width 37 height 24
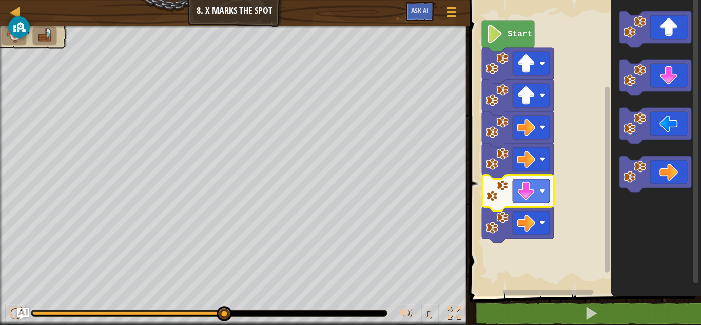
click at [588, 193] on rect "Blockly Workspace" at bounding box center [584, 145] width 235 height 301
click at [536, 192] on rect "Blockly Workspace" at bounding box center [531, 191] width 37 height 24
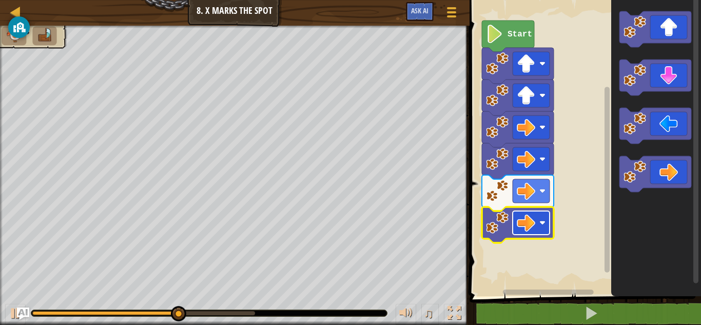
click at [533, 226] on image "Blockly Workspace" at bounding box center [526, 223] width 18 height 18
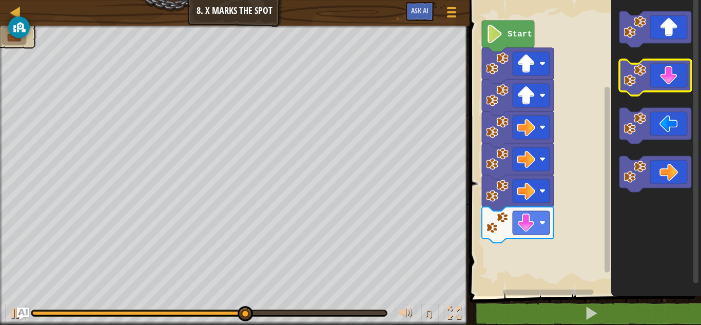
click at [669, 81] on icon "Blockly Workspace" at bounding box center [656, 78] width 72 height 36
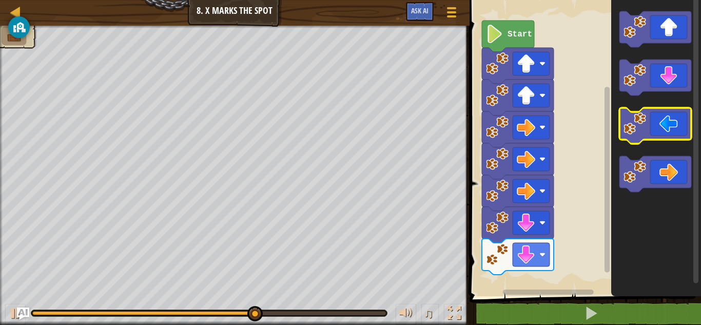
click at [670, 130] on icon "Blockly Workspace" at bounding box center [656, 126] width 72 height 36
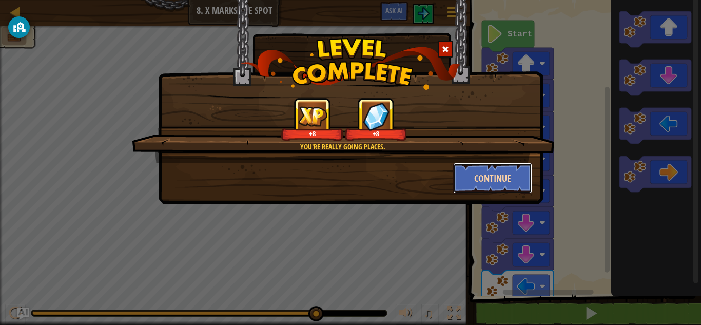
click at [490, 178] on button "Continue" at bounding box center [493, 178] width 80 height 31
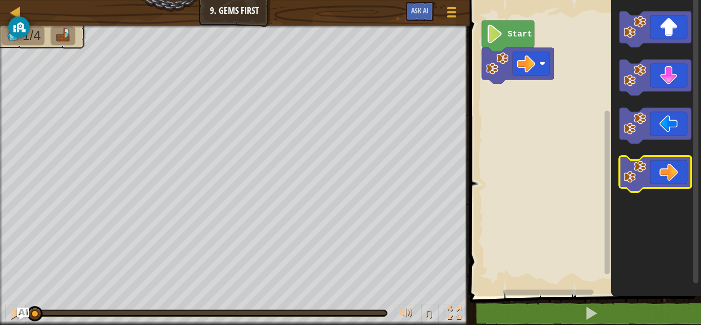
click at [668, 184] on icon "Blockly Workspace" at bounding box center [656, 174] width 72 height 36
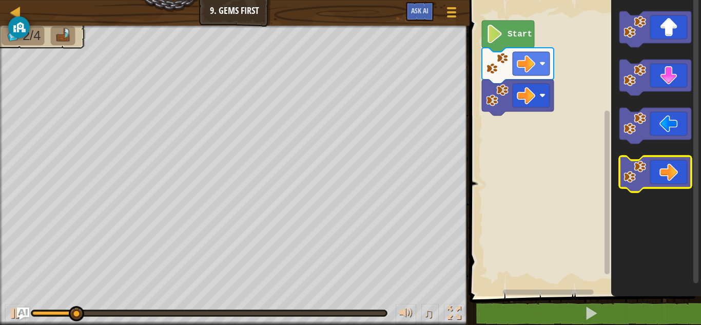
click at [668, 184] on icon "Blockly Workspace" at bounding box center [656, 174] width 72 height 36
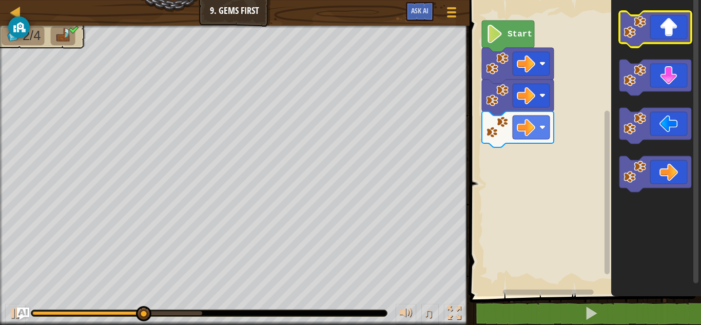
click at [672, 31] on icon "Blockly Workspace" at bounding box center [656, 29] width 72 height 36
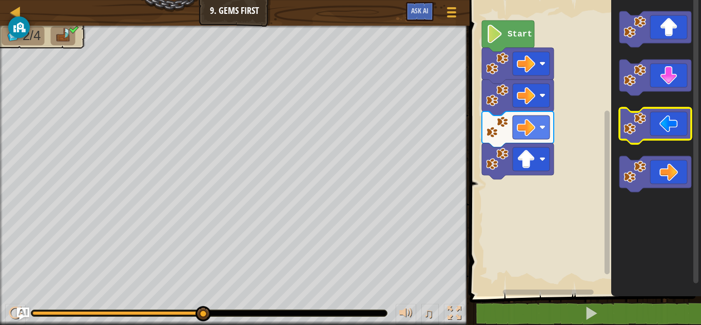
click at [652, 124] on icon "Blockly Workspace" at bounding box center [656, 126] width 72 height 36
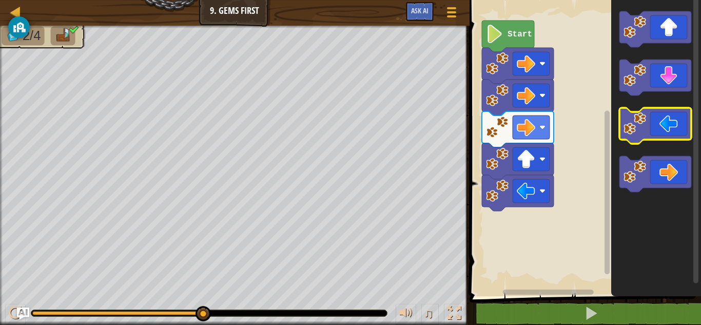
click at [674, 125] on icon "Blockly Workspace" at bounding box center [656, 126] width 72 height 36
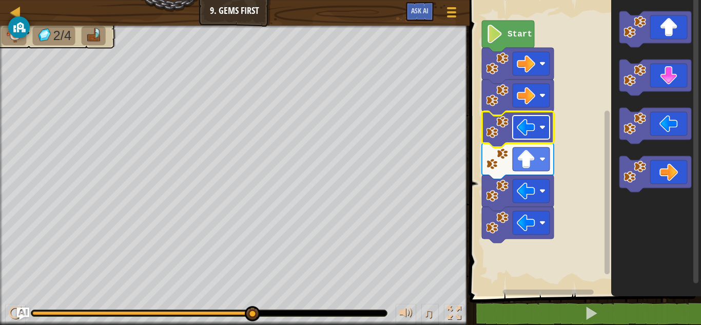
click at [536, 132] on rect "Blockly Workspace" at bounding box center [531, 128] width 37 height 24
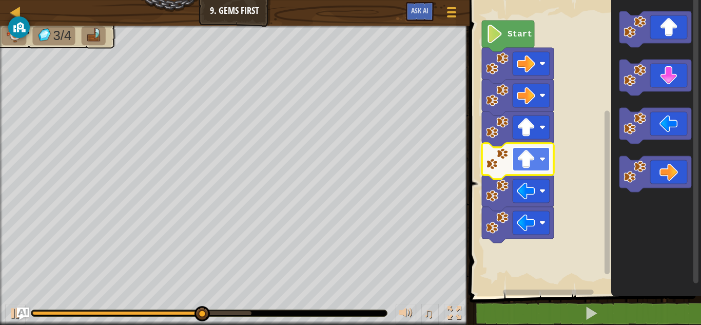
click at [527, 162] on image "Blockly Workspace" at bounding box center [526, 159] width 18 height 18
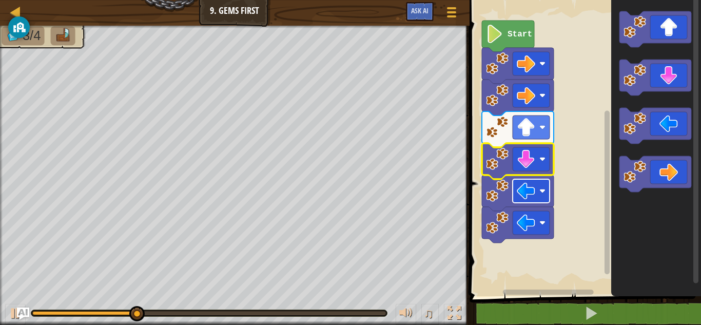
click at [526, 193] on image "Blockly Workspace" at bounding box center [526, 191] width 18 height 18
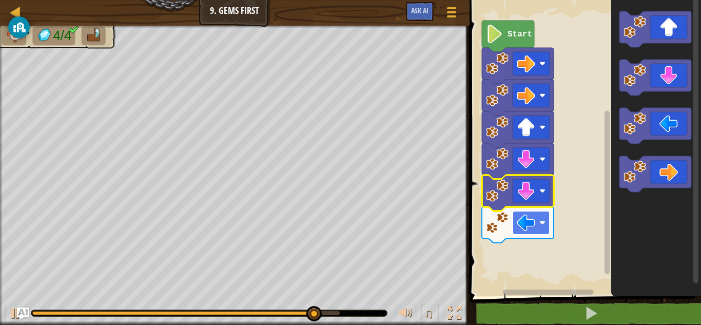
click at [532, 230] on image "Blockly Workspace" at bounding box center [526, 223] width 18 height 18
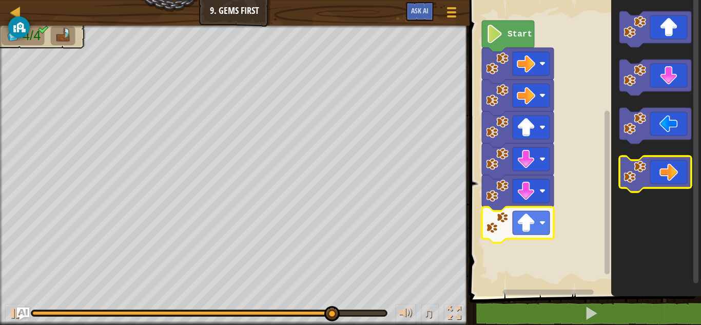
click at [670, 177] on icon "Blockly Workspace" at bounding box center [656, 174] width 72 height 36
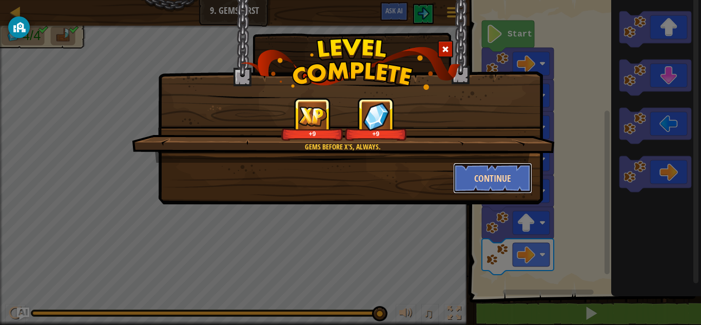
click at [497, 174] on button "Continue" at bounding box center [493, 178] width 80 height 31
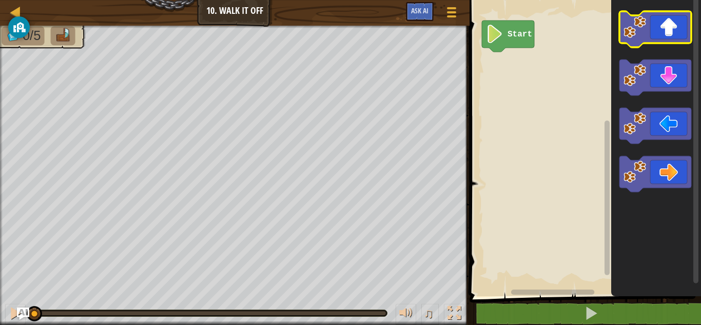
click at [672, 29] on icon "Blockly Workspace" at bounding box center [656, 29] width 72 height 36
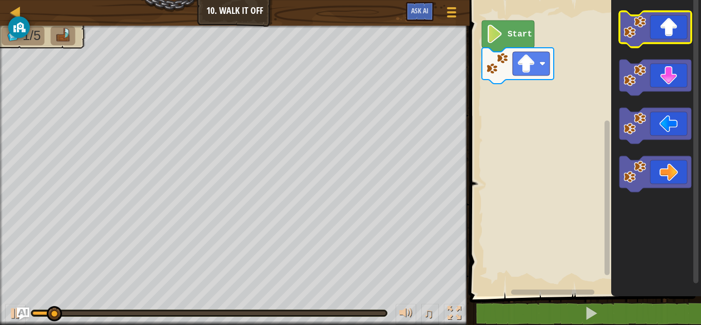
click at [672, 29] on icon "Blockly Workspace" at bounding box center [656, 29] width 72 height 36
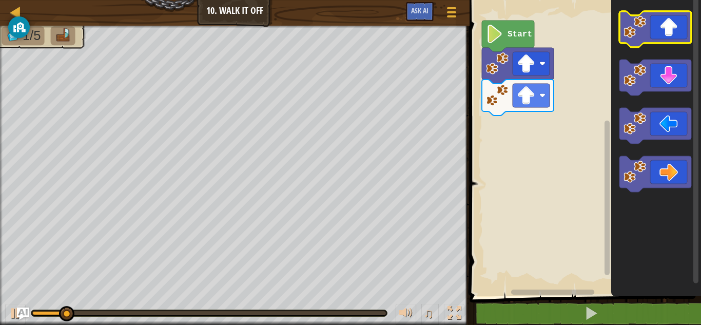
click at [672, 29] on icon "Blockly Workspace" at bounding box center [656, 29] width 72 height 36
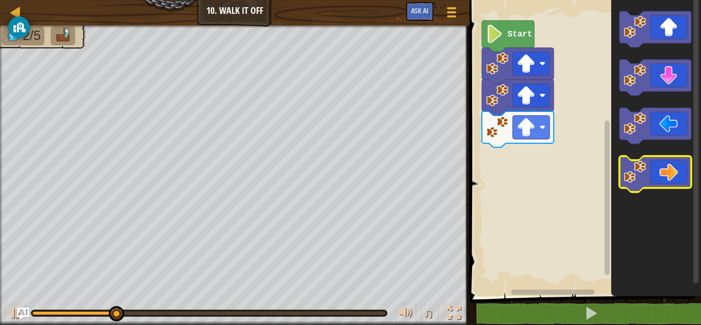
click at [664, 170] on icon "Blockly Workspace" at bounding box center [656, 174] width 72 height 36
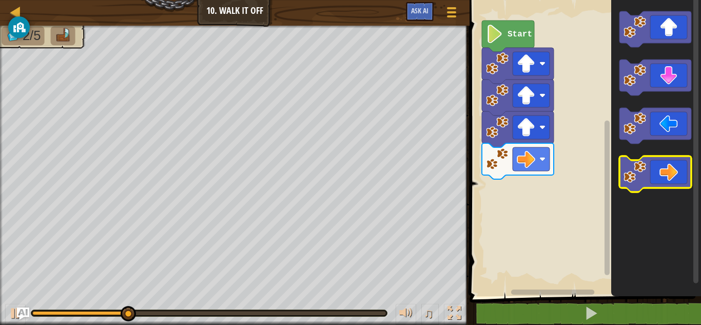
click at [664, 170] on icon "Blockly Workspace" at bounding box center [656, 174] width 72 height 36
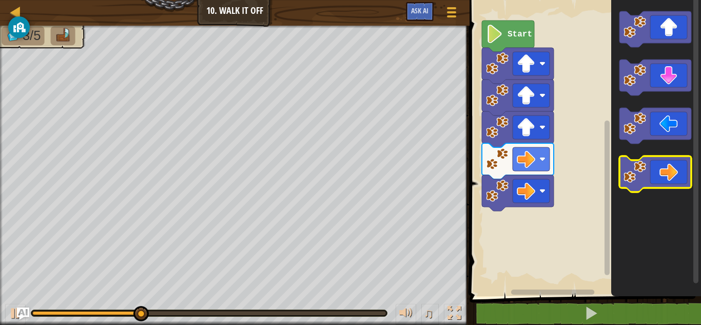
click at [664, 170] on icon "Blockly Workspace" at bounding box center [656, 174] width 72 height 36
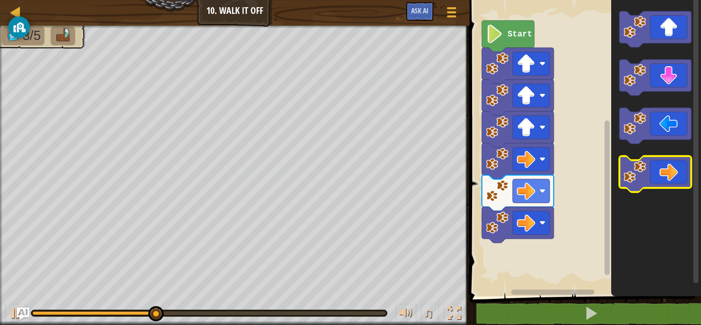
click at [664, 170] on icon "Blockly Workspace" at bounding box center [656, 174] width 72 height 36
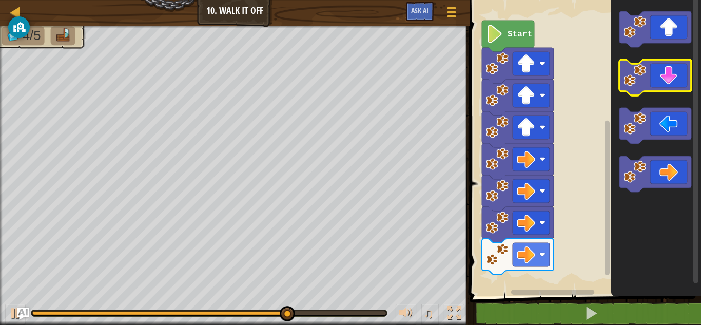
click at [667, 77] on icon "Blockly Workspace" at bounding box center [656, 78] width 72 height 36
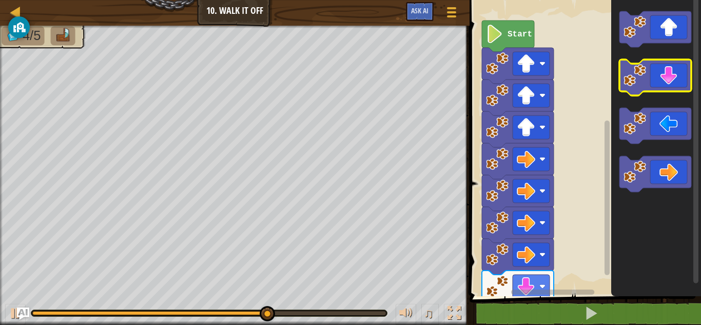
click at [667, 77] on icon "Blockly Workspace" at bounding box center [656, 78] width 72 height 36
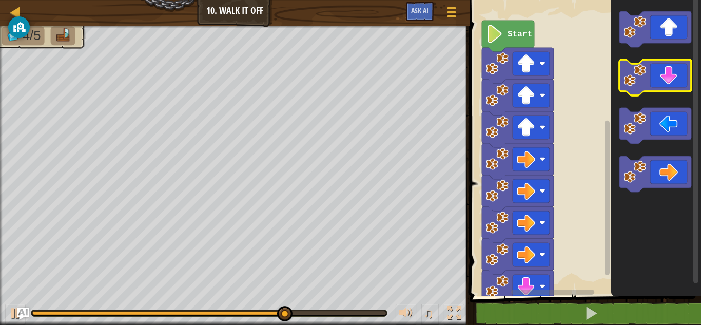
click at [667, 77] on icon "Blockly Workspace" at bounding box center [656, 78] width 72 height 36
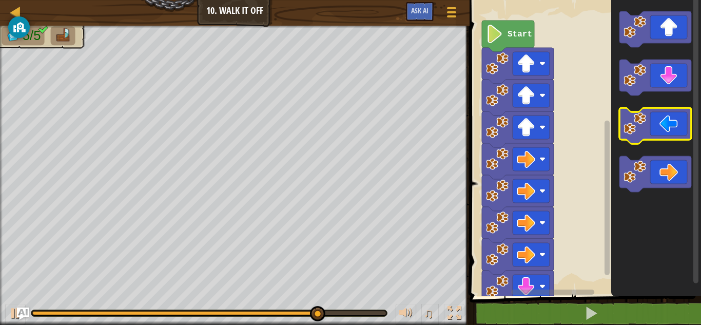
click at [670, 133] on icon "Blockly Workspace" at bounding box center [656, 126] width 72 height 36
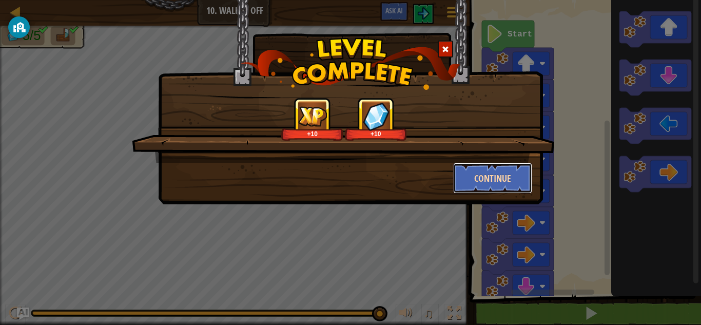
click at [498, 181] on button "Continue" at bounding box center [493, 178] width 80 height 31
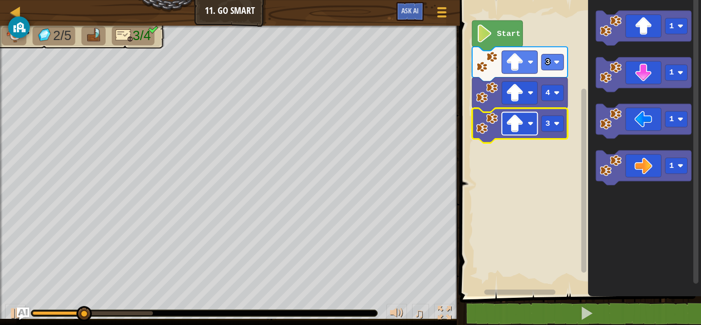
click at [521, 127] on image "Blockly Workspace" at bounding box center [515, 123] width 18 height 18
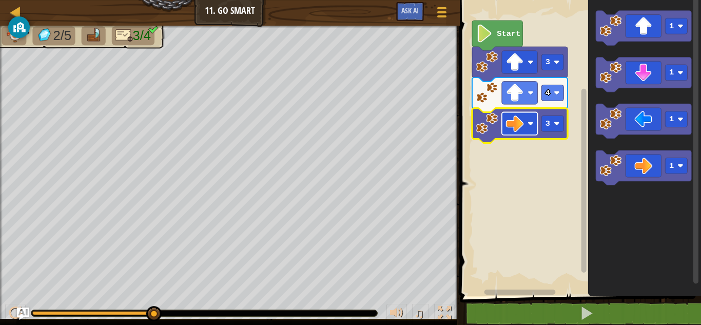
click at [528, 129] on rect "Blockly Workspace" at bounding box center [519, 123] width 35 height 23
click at [531, 126] on image "Blockly Workspace" at bounding box center [531, 124] width 6 height 6
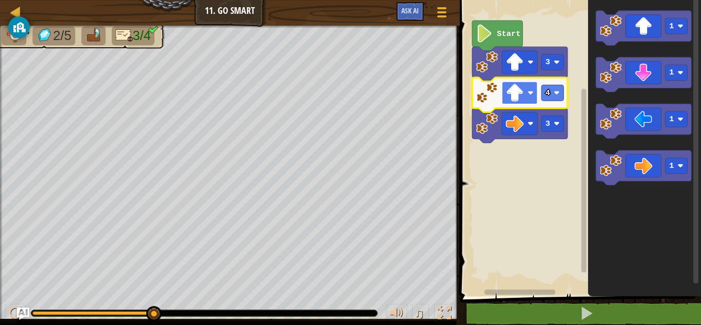
click at [528, 94] on rect "Blockly Workspace" at bounding box center [519, 93] width 35 height 23
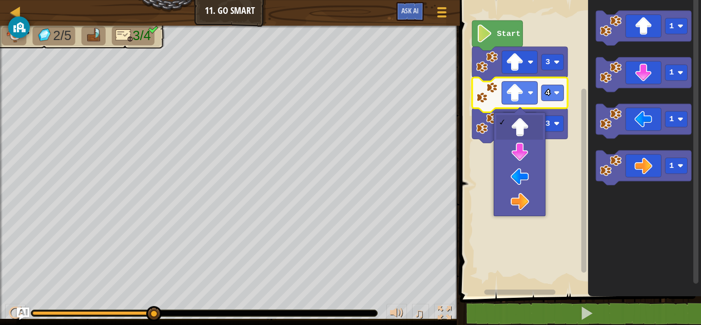
click at [575, 204] on rect "Blockly Workspace" at bounding box center [579, 145] width 244 height 301
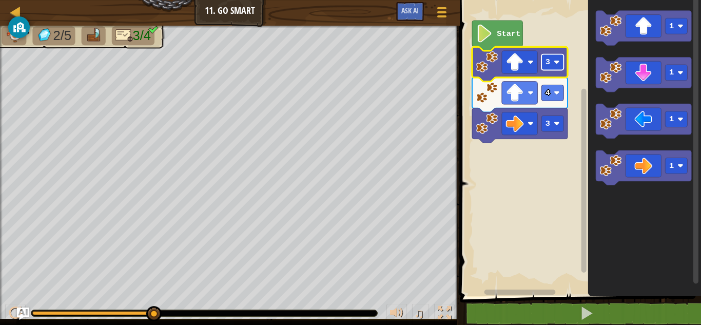
click at [557, 66] on rect "Blockly Workspace" at bounding box center [553, 62] width 22 height 16
click at [556, 95] on image "Blockly Workspace" at bounding box center [557, 93] width 6 height 6
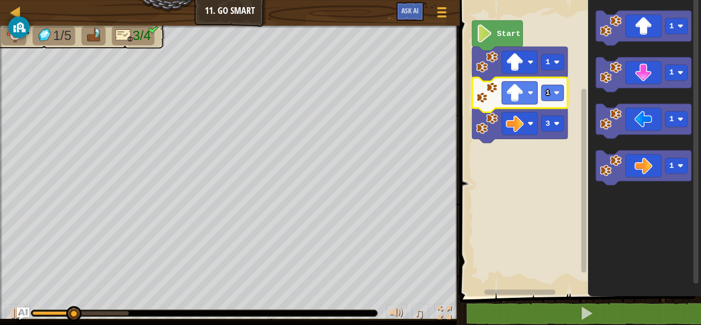
click at [533, 190] on rect "Blockly Workspace" at bounding box center [579, 145] width 244 height 301
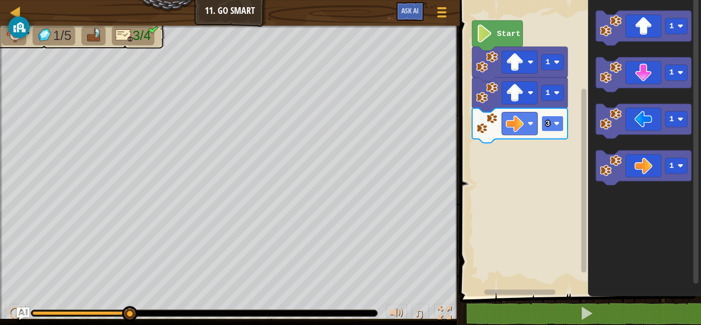
click at [556, 122] on image "Blockly Workspace" at bounding box center [557, 124] width 6 height 6
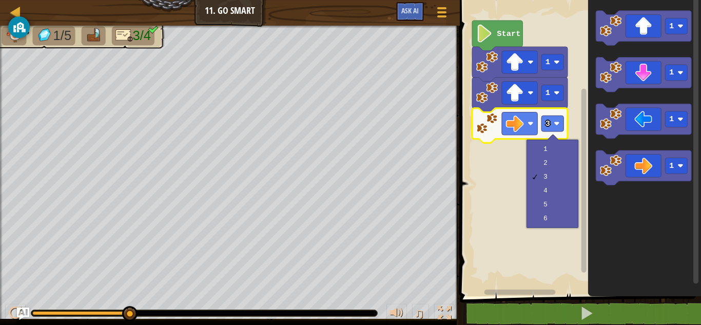
click at [486, 161] on rect "Blockly Workspace" at bounding box center [579, 145] width 244 height 301
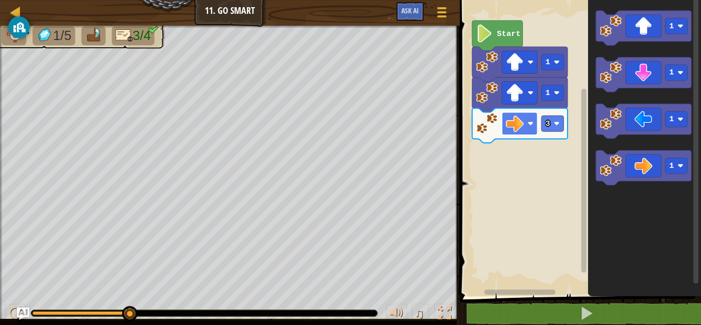
click at [524, 125] on rect "Blockly Workspace" at bounding box center [519, 123] width 35 height 23
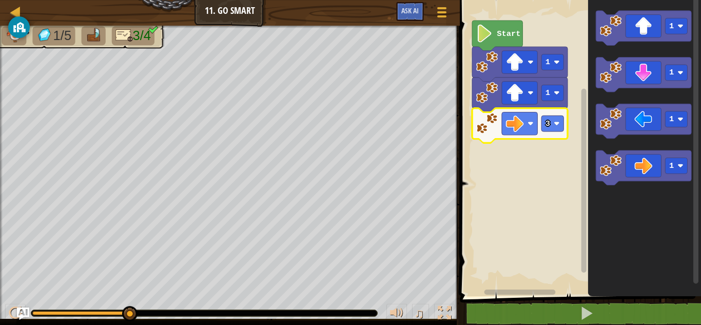
click at [571, 180] on rect "Blockly Workspace" at bounding box center [579, 145] width 244 height 301
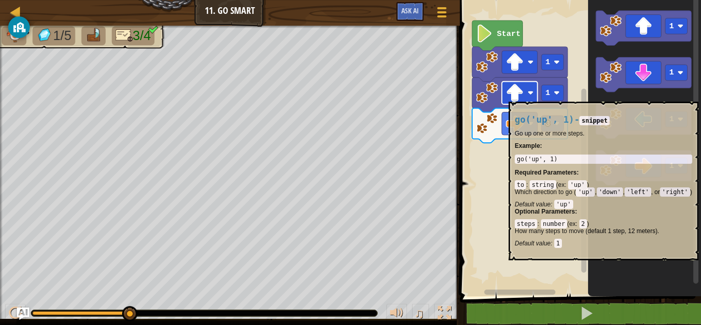
click at [518, 97] on image "Blockly Workspace" at bounding box center [515, 93] width 18 height 18
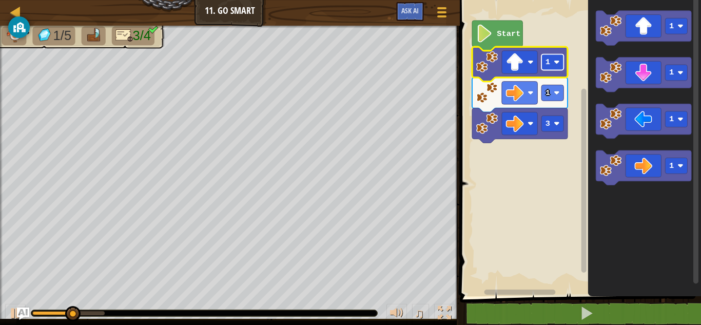
click at [550, 67] on rect "Blockly Workspace" at bounding box center [553, 62] width 22 height 16
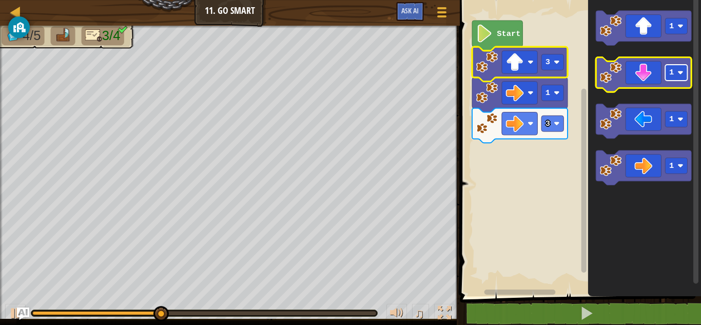
click at [681, 73] on image "Blockly Workspace" at bounding box center [681, 73] width 6 height 6
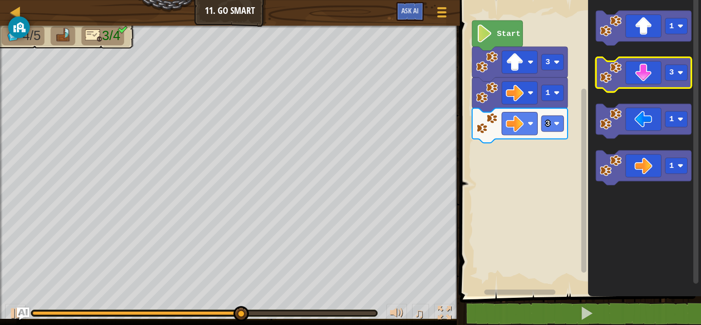
click at [643, 84] on icon "Blockly Workspace" at bounding box center [645, 75] width 96 height 35
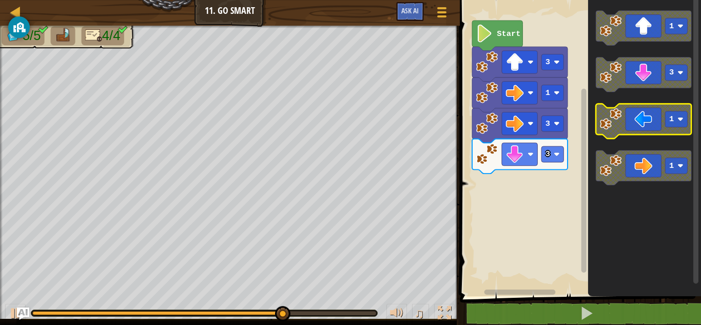
click at [648, 129] on icon "Blockly Workspace" at bounding box center [645, 121] width 96 height 35
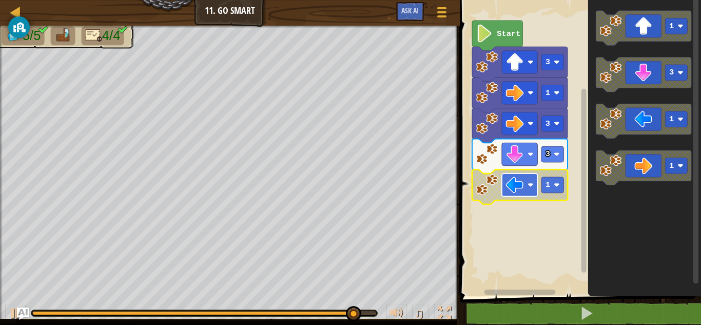
click at [522, 186] on image "Blockly Workspace" at bounding box center [515, 185] width 18 height 18
click at [520, 242] on rect "Blockly Workspace" at bounding box center [579, 145] width 244 height 301
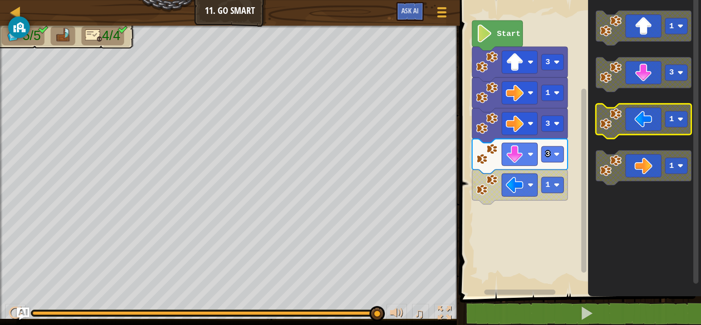
click at [633, 126] on icon "Blockly Workspace" at bounding box center [645, 121] width 96 height 35
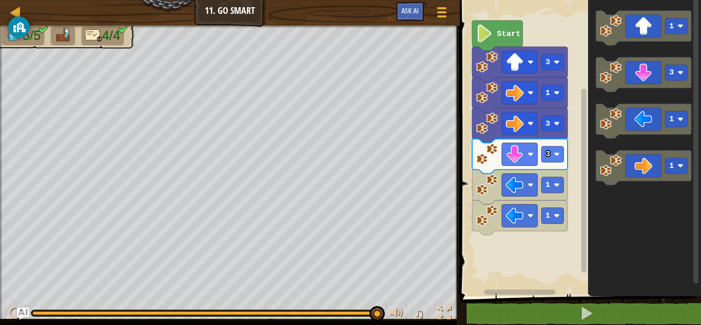
click at [618, 243] on icon "Blockly Workspace" at bounding box center [644, 145] width 113 height 301
click at [489, 264] on rect "Blockly Workspace" at bounding box center [579, 145] width 244 height 301
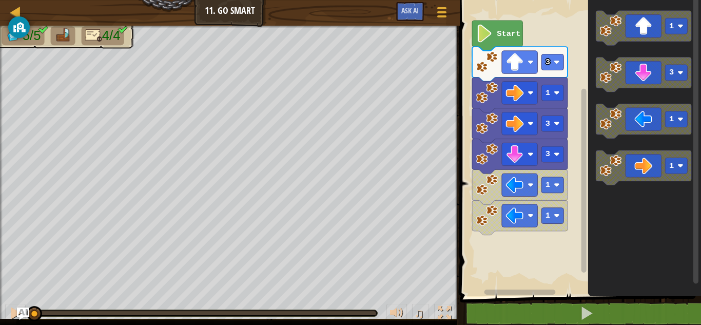
drag, startPoint x: 378, startPoint y: 311, endPoint x: 30, endPoint y: 322, distance: 348.3
click at [30, 322] on div "♫" at bounding box center [230, 310] width 460 height 31
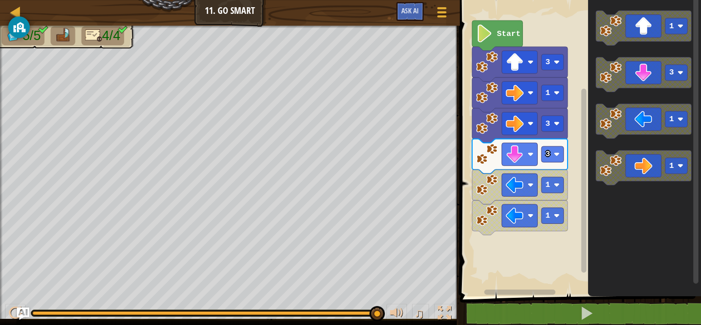
drag, startPoint x: 37, startPoint y: 316, endPoint x: 599, endPoint y: 331, distance: 561.4
click at [599, 0] on html "Map Junior 11. Go Smart Game Menu Ask AI 1 הההההההההההההההההההההההההההההההההההה…" at bounding box center [350, 0] width 701 height 0
click at [605, 250] on icon "Blockly Workspace" at bounding box center [644, 145] width 113 height 301
click at [513, 176] on image "Blockly Workspace" at bounding box center [515, 185] width 18 height 18
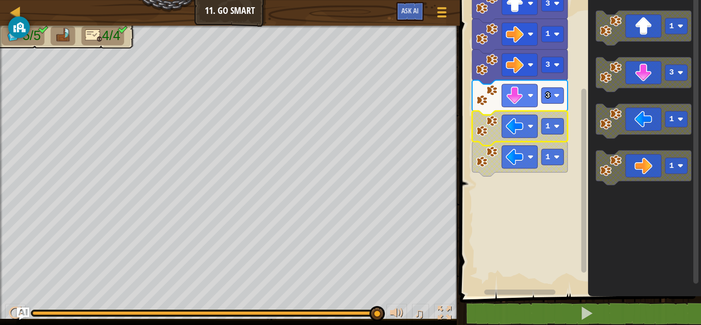
click at [587, 238] on rect "Blockly Workspace" at bounding box center [585, 141] width 8 height 293
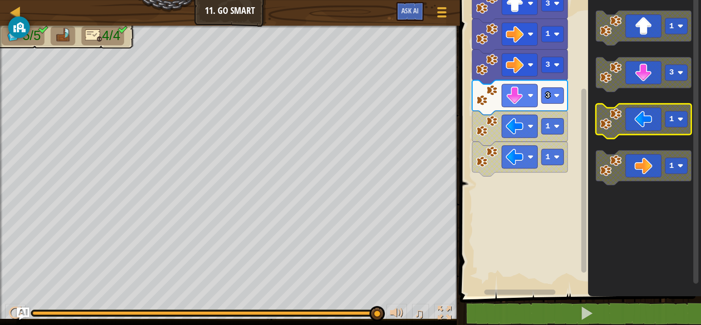
click at [645, 121] on icon "Blockly Workspace" at bounding box center [645, 121] width 96 height 35
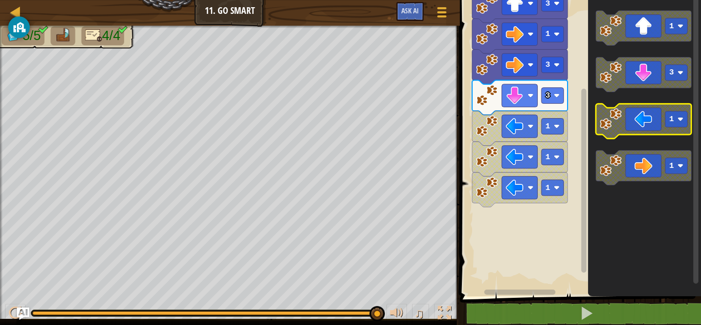
click at [645, 121] on icon "Blockly Workspace" at bounding box center [645, 121] width 96 height 35
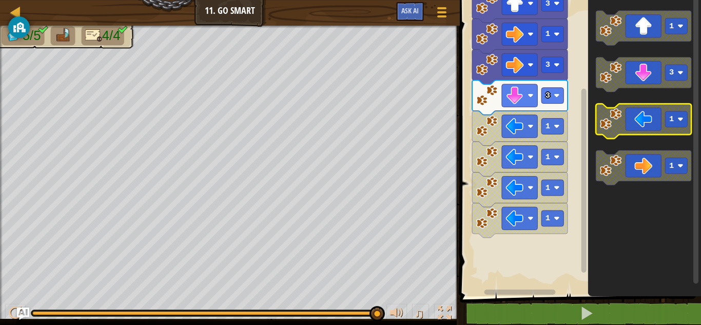
click at [645, 121] on icon "Blockly Workspace" at bounding box center [645, 121] width 96 height 35
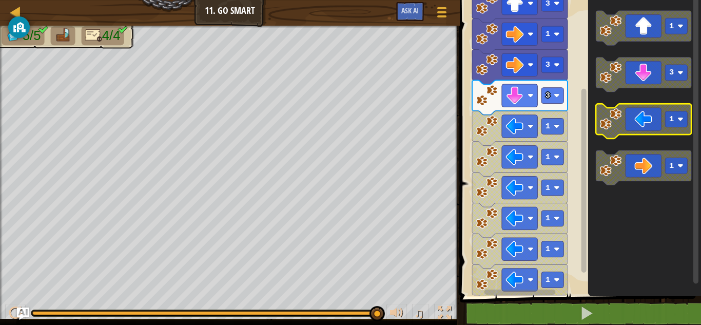
click at [645, 121] on icon "Blockly Workspace" at bounding box center [645, 121] width 96 height 35
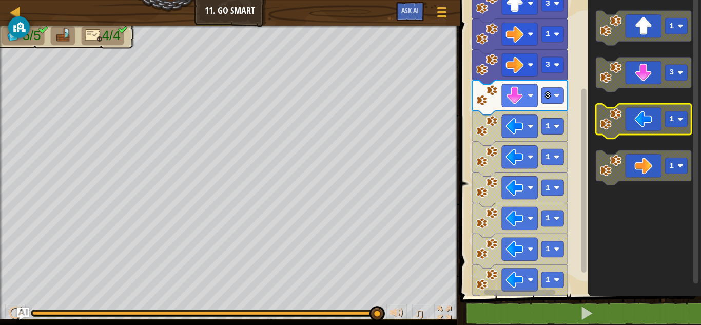
click at [645, 121] on icon "Blockly Workspace" at bounding box center [645, 121] width 96 height 35
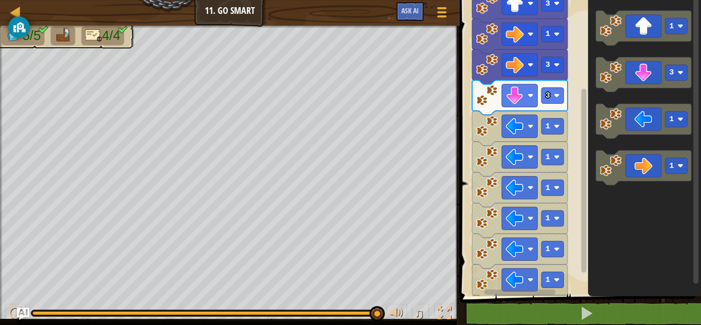
click at [406, 171] on div "Map Junior 11. Go Smart Game Menu Ask AI 1 הההההההההההההההההההההההההההההההההההה…" at bounding box center [350, 162] width 701 height 325
click at [675, 165] on rect "Blockly Workspace" at bounding box center [677, 166] width 22 height 16
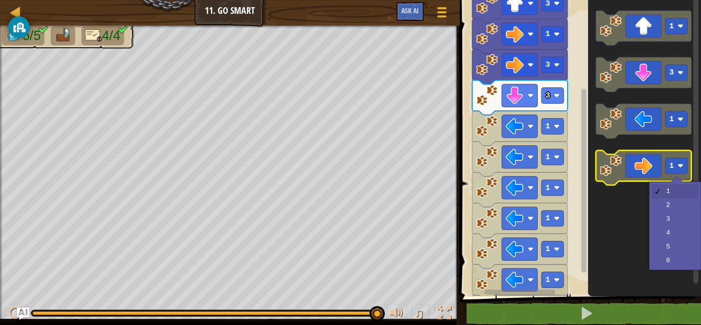
click at [623, 163] on icon "Blockly Workspace" at bounding box center [645, 167] width 96 height 35
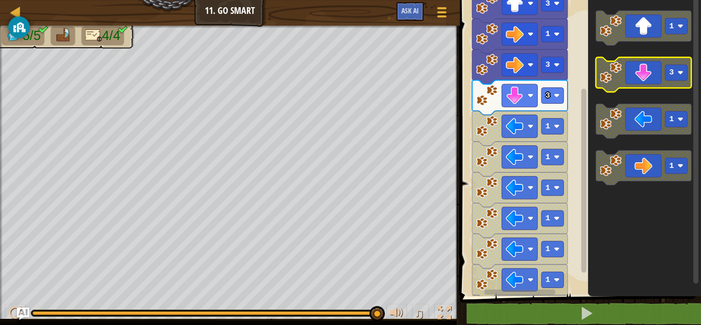
click at [637, 86] on icon "Blockly Workspace" at bounding box center [645, 75] width 96 height 35
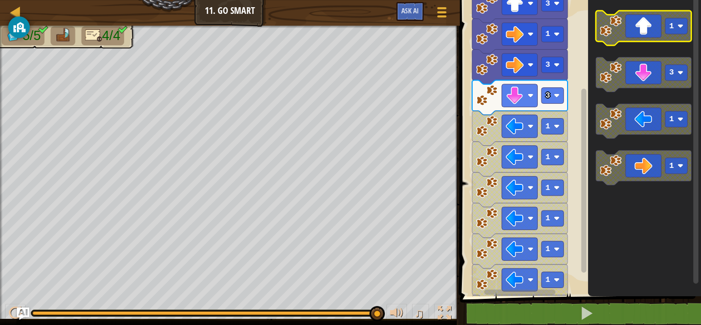
click at [639, 31] on icon "Blockly Workspace" at bounding box center [645, 28] width 96 height 35
